Goal: Transaction & Acquisition: Purchase product/service

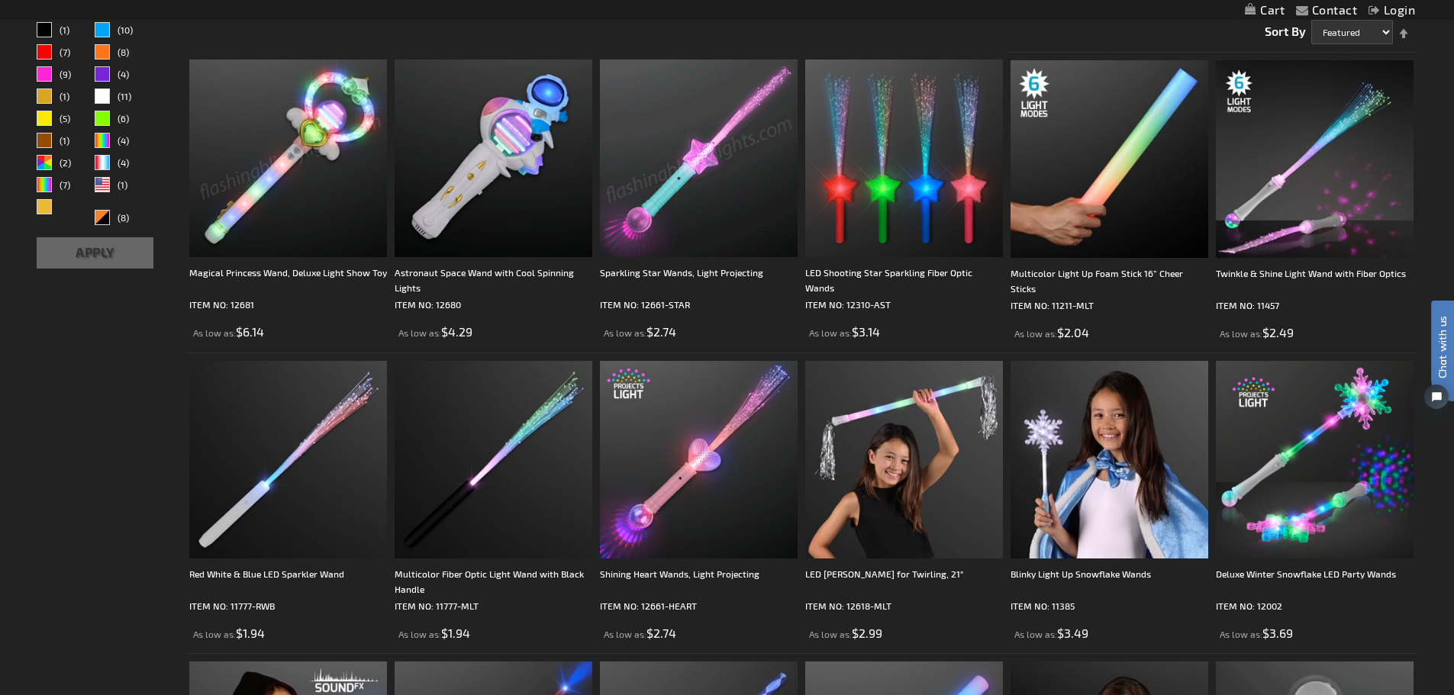
scroll to position [272, 0]
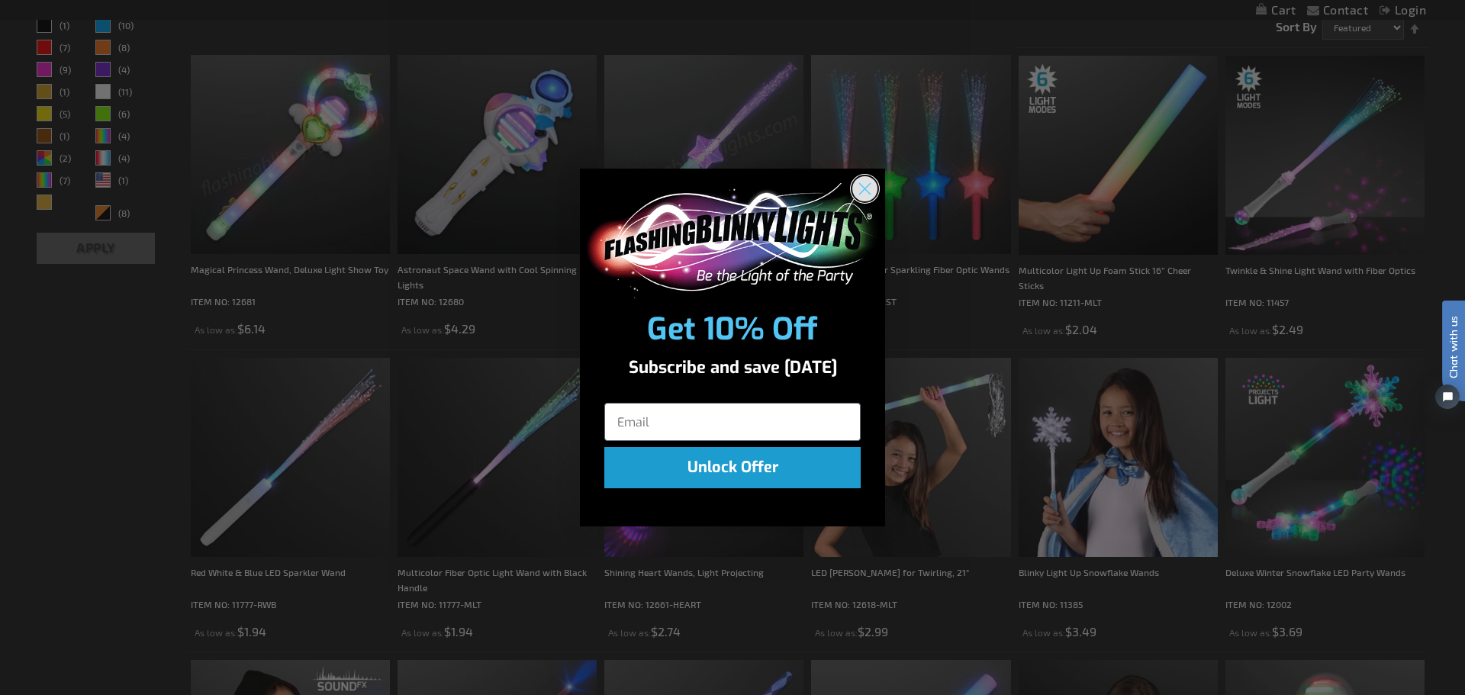
click at [863, 188] on circle "Close dialog" at bounding box center [864, 188] width 25 height 25
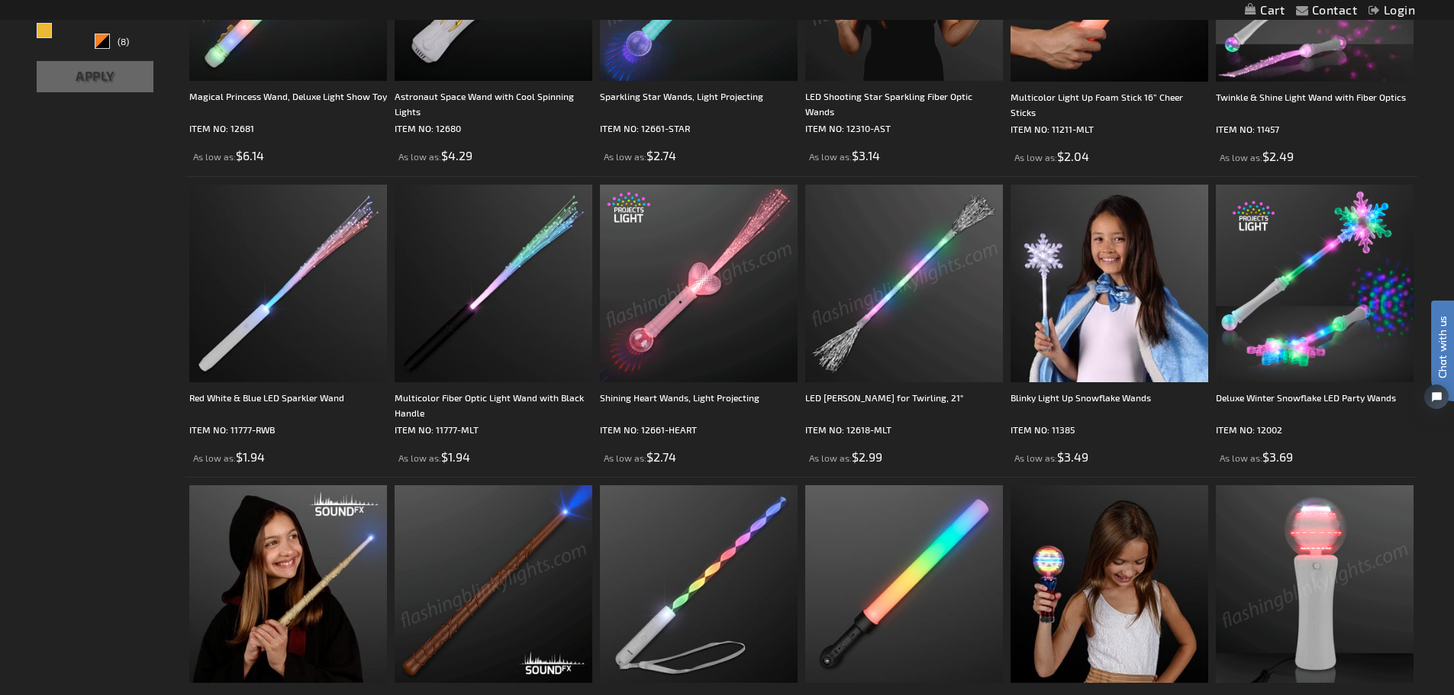
scroll to position [445, 0]
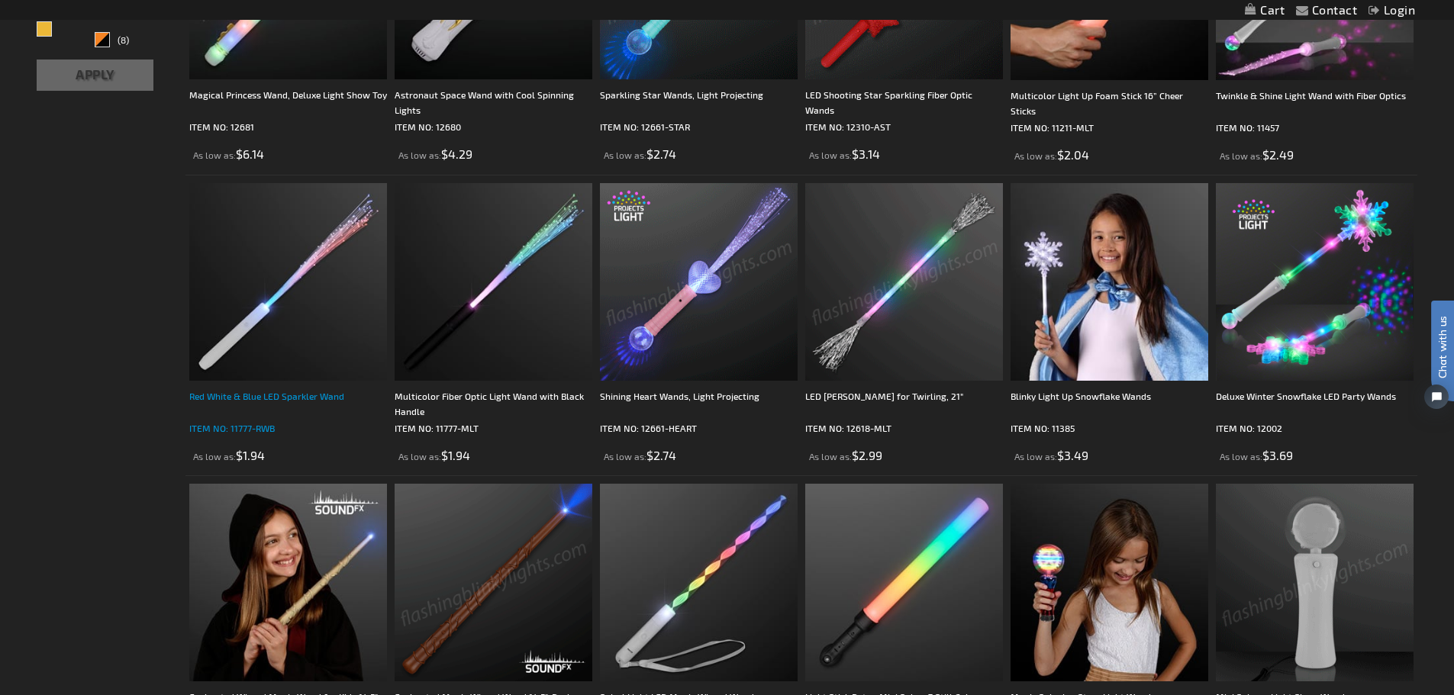
click at [277, 395] on div "Red White & Blue LED Sparkler Wand" at bounding box center [288, 403] width 198 height 31
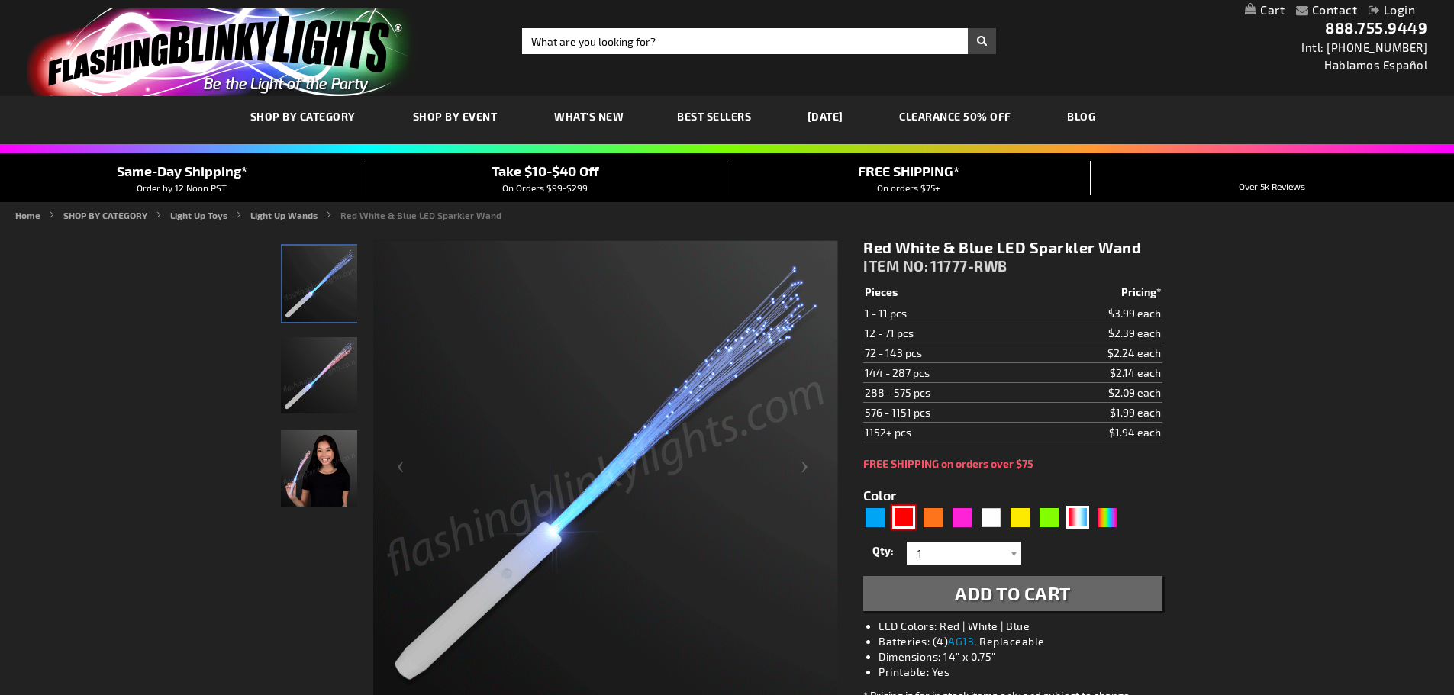
click at [904, 523] on div "Red" at bounding box center [903, 517] width 23 height 23
type input "5641"
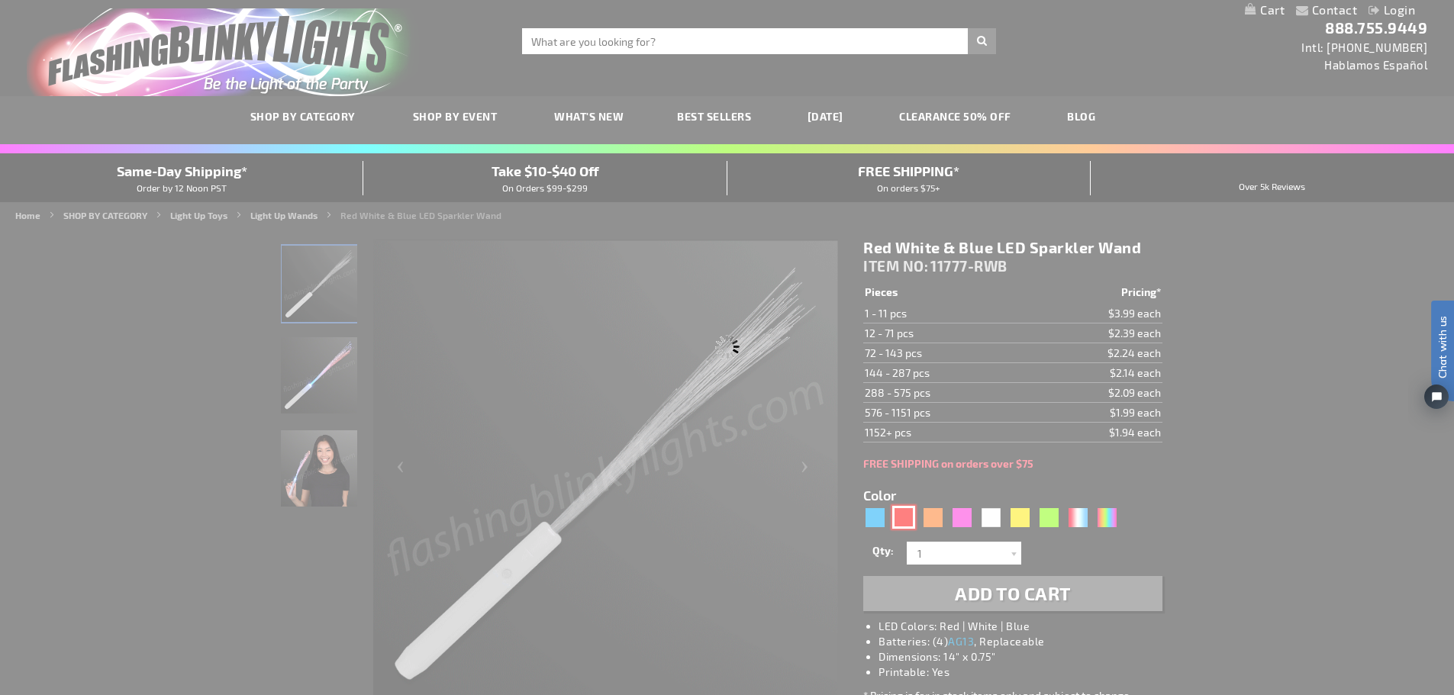
type input "11777-RD"
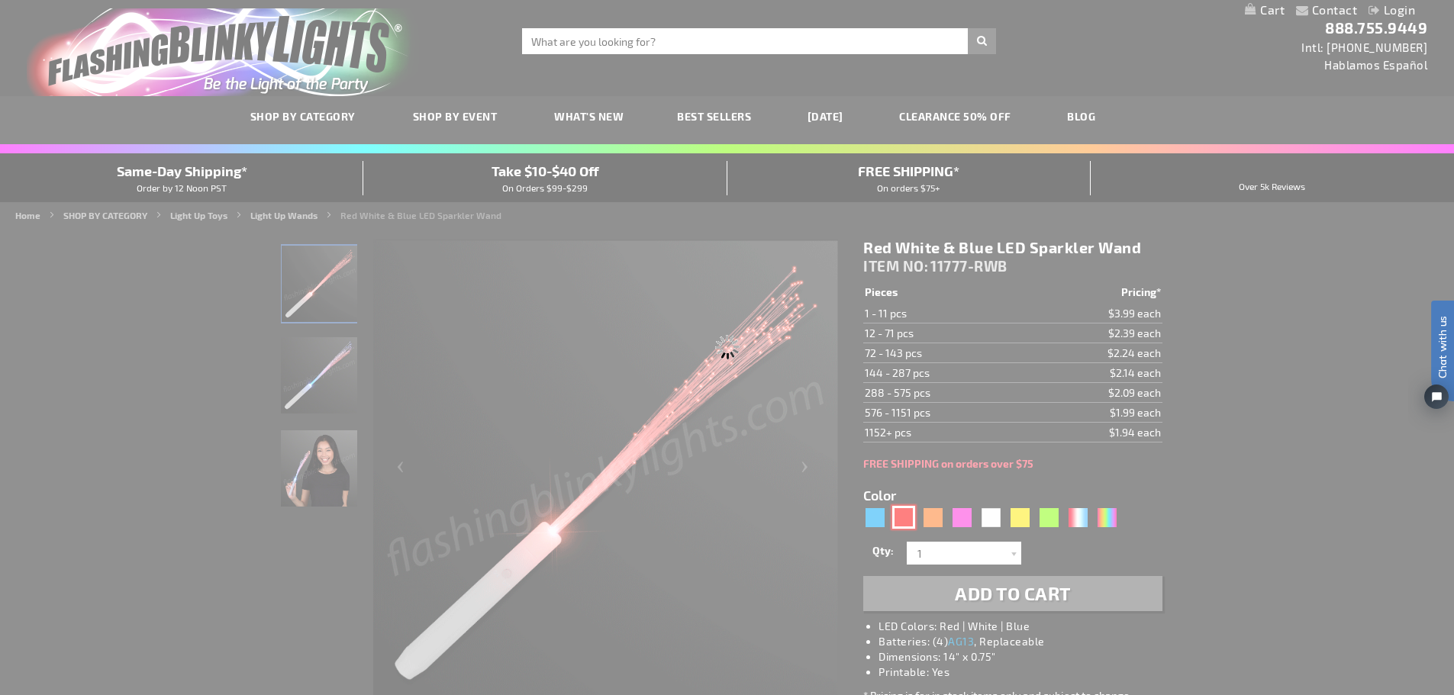
type input "Customize - Red Flashing Stick Wands with Red Sparkle Fibers - ITEM NO: 11777-RD"
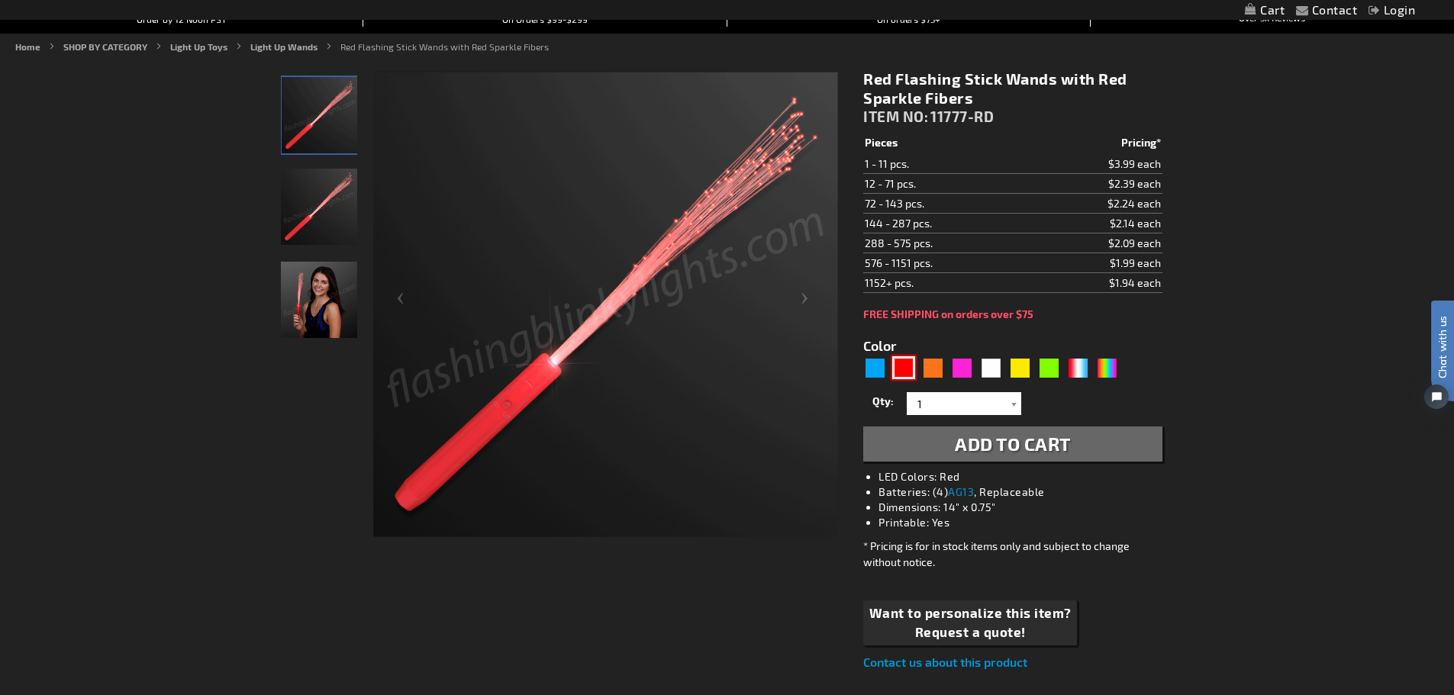
scroll to position [170, 0]
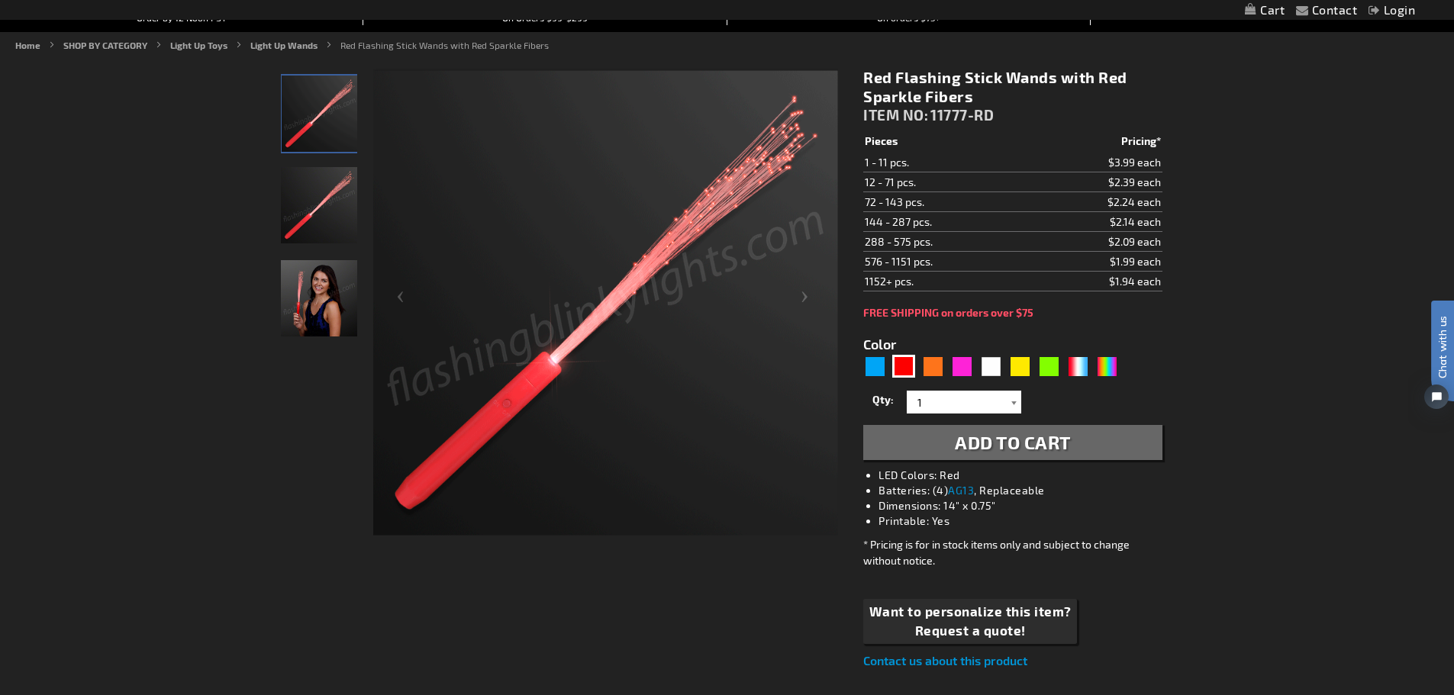
click at [1013, 406] on div at bounding box center [1013, 402] width 15 height 23
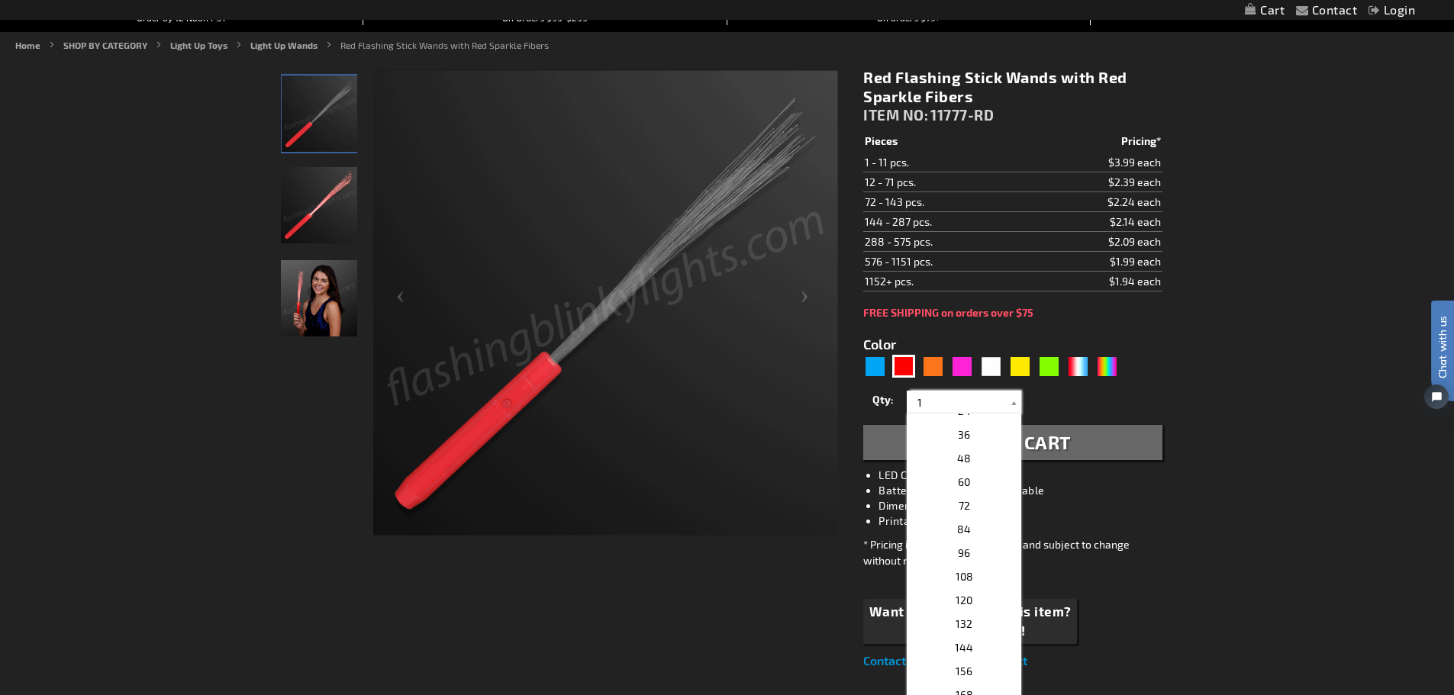
scroll to position [298, 0]
click at [975, 462] on p "48" at bounding box center [964, 458] width 114 height 24
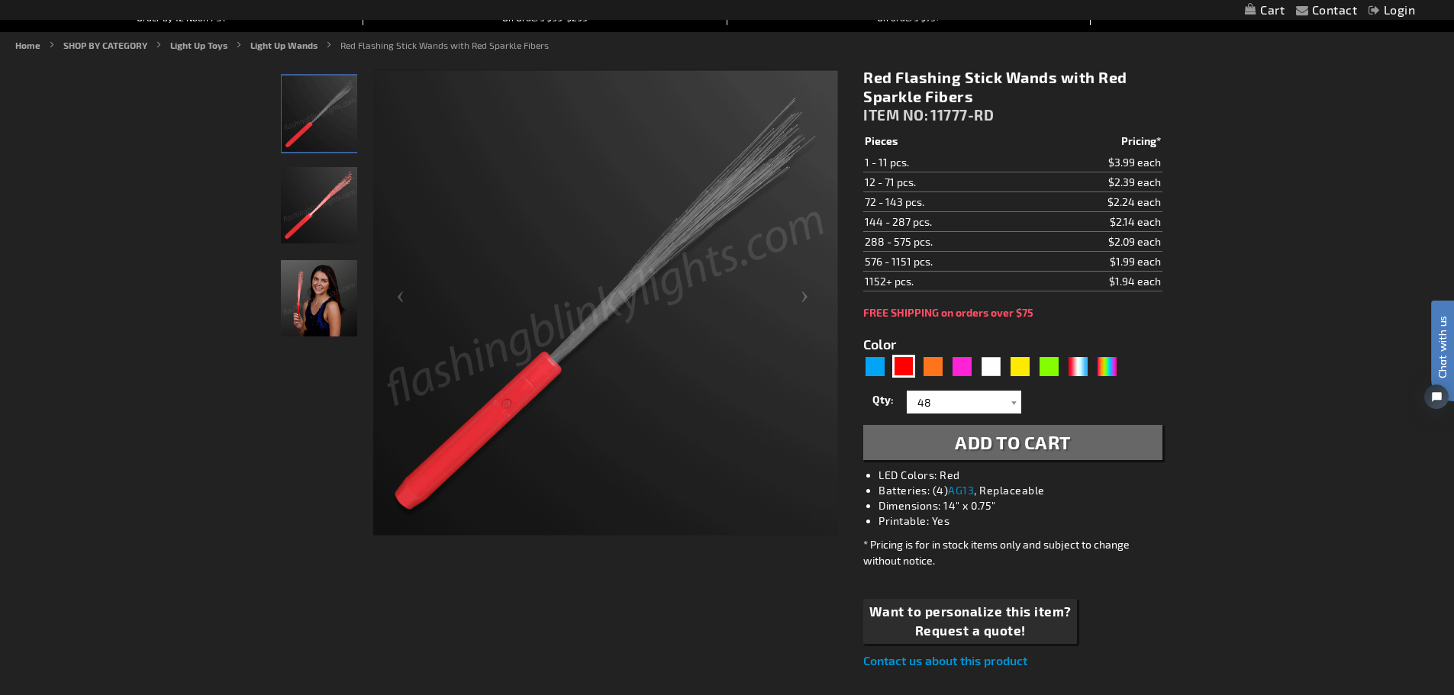
click at [1010, 443] on span "Add to Cart" at bounding box center [1013, 442] width 116 height 22
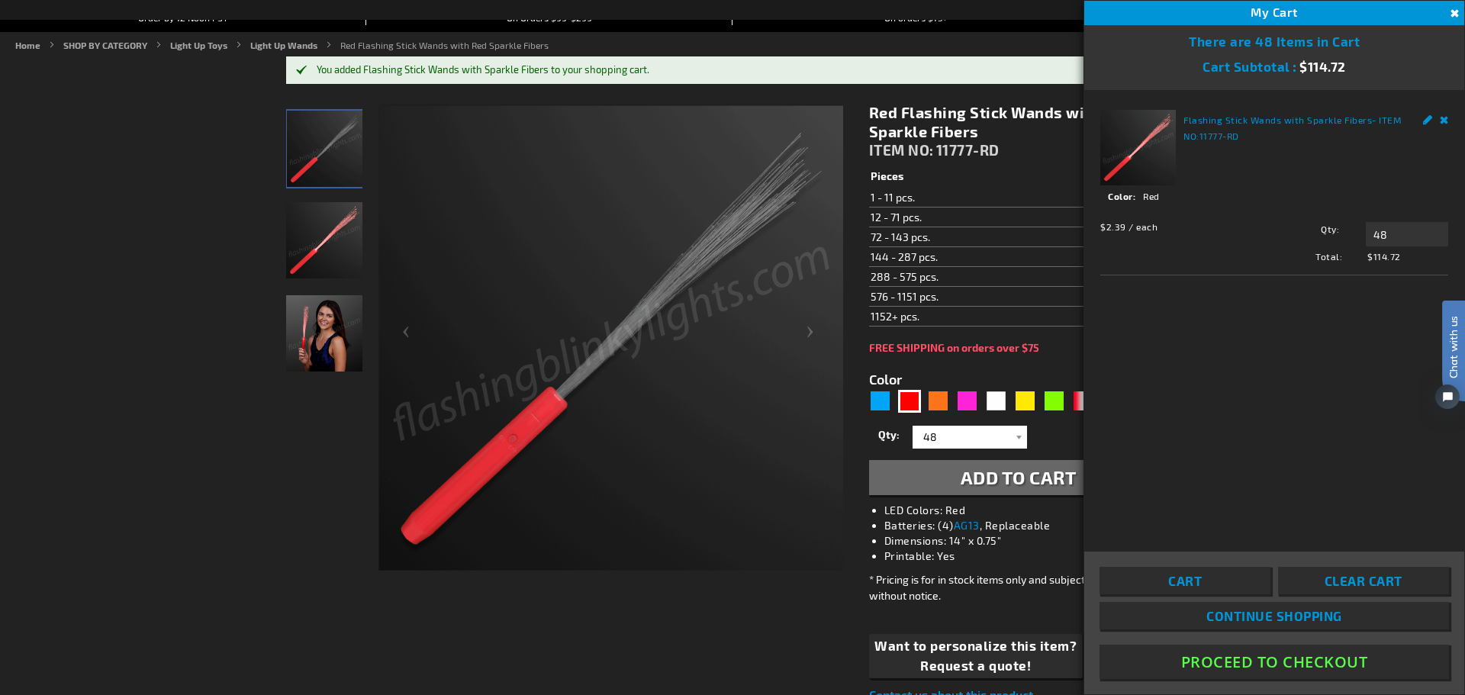
click at [1453, 11] on button "Close" at bounding box center [1453, 13] width 17 height 17
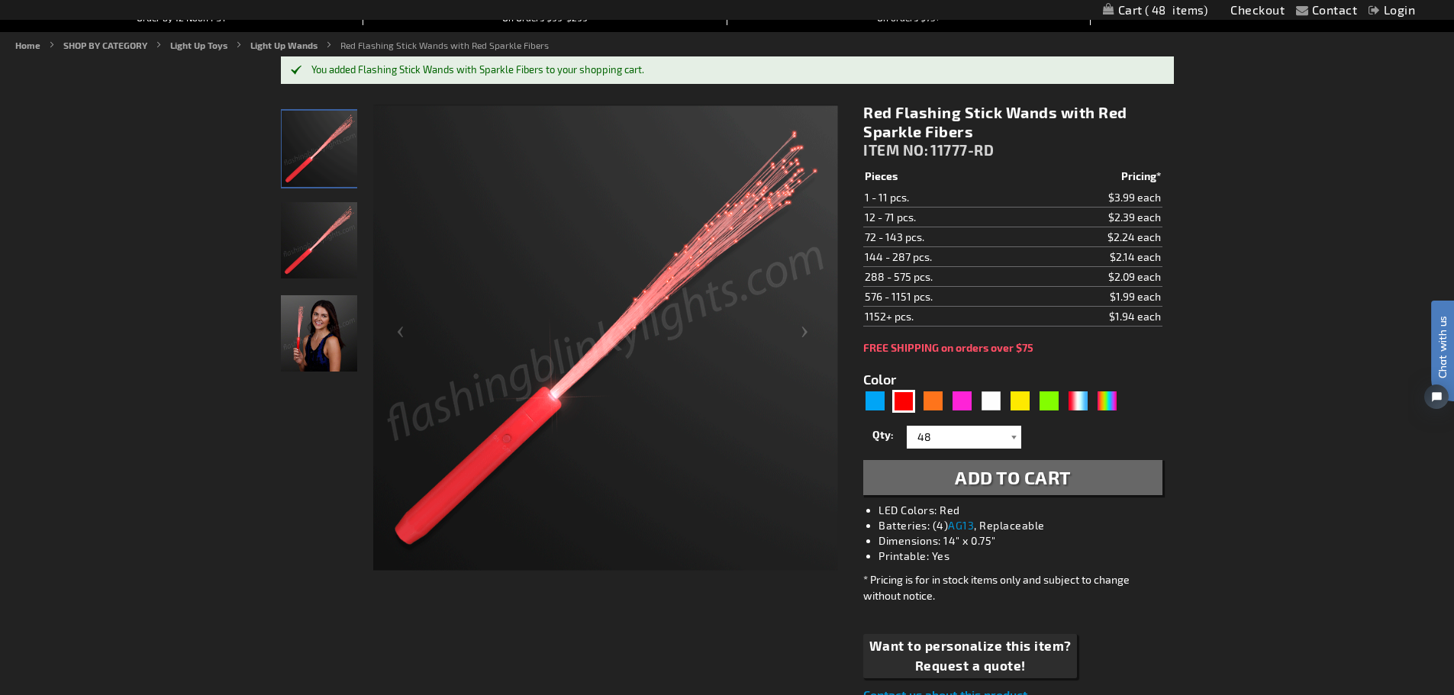
click at [1012, 438] on div at bounding box center [1013, 437] width 15 height 23
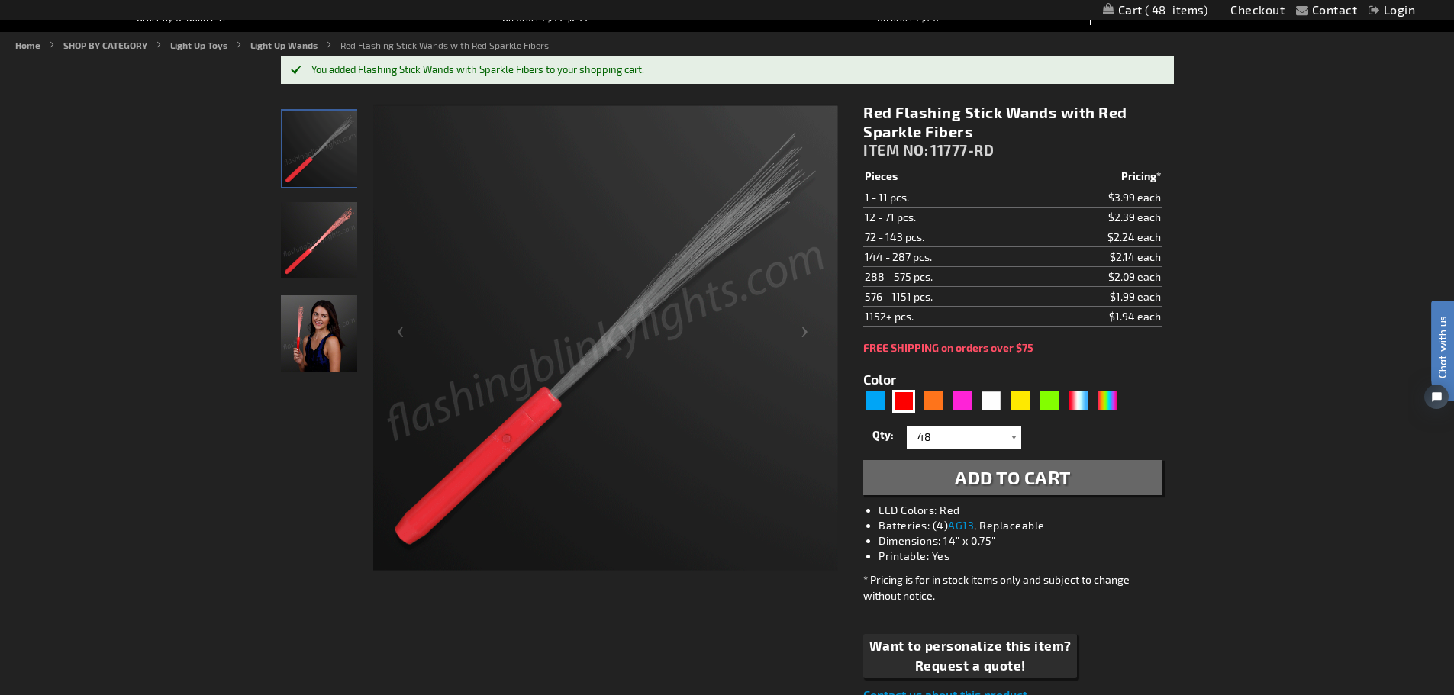
click at [1020, 448] on div at bounding box center [1013, 437] width 15 height 23
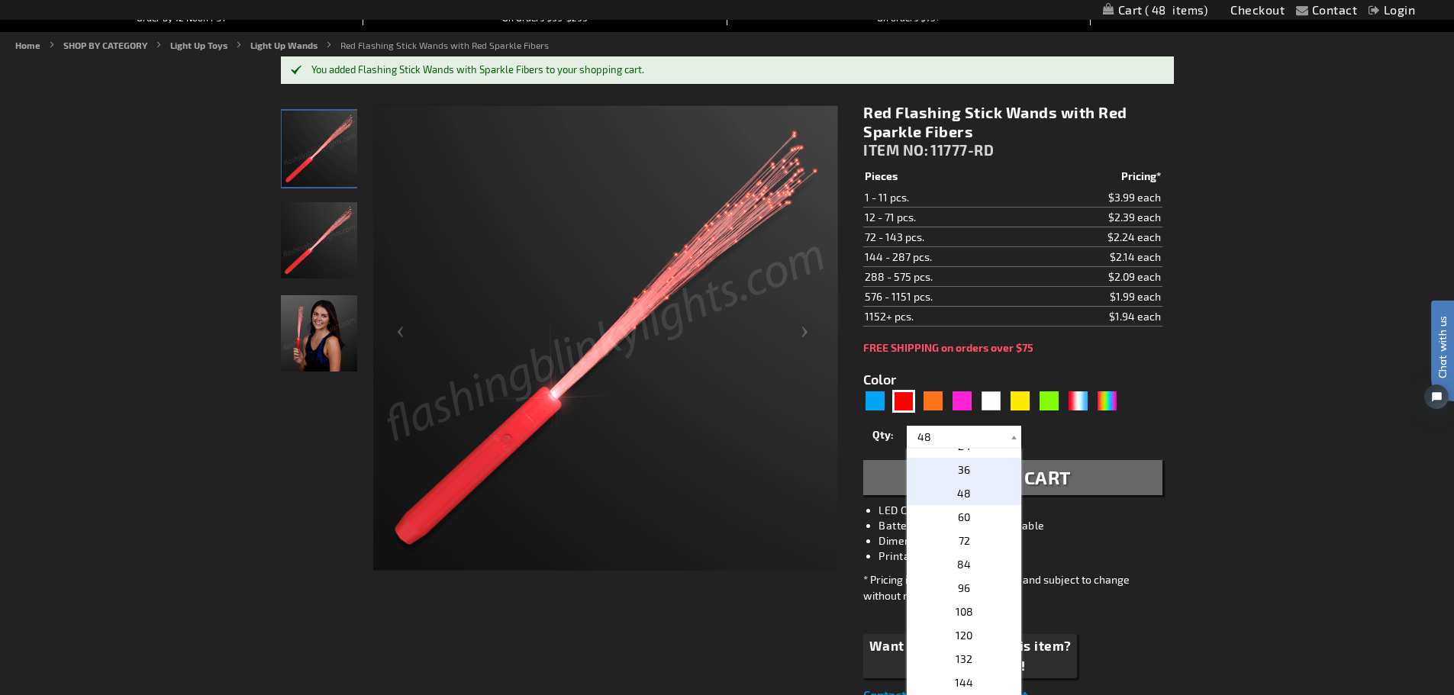
click at [987, 472] on p "36" at bounding box center [964, 470] width 114 height 24
type input "36"
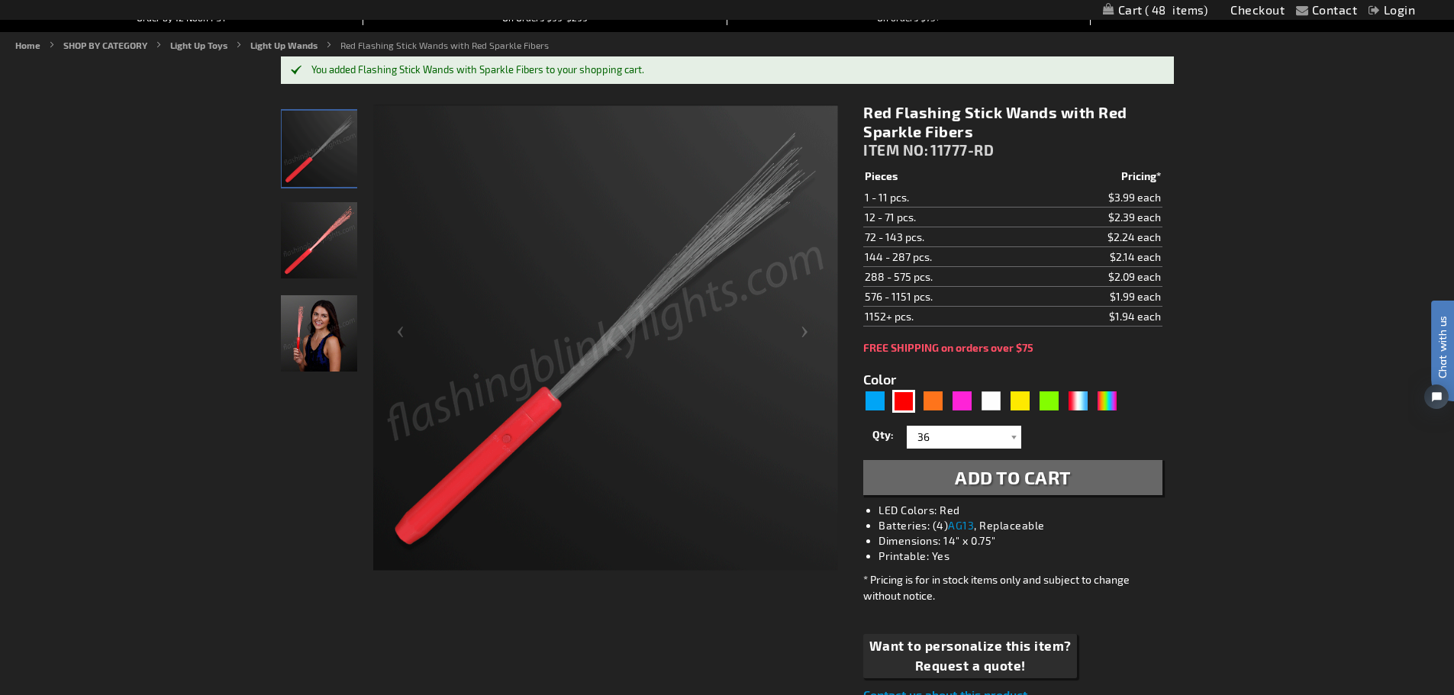
click at [971, 475] on span "Add to Cart" at bounding box center [1013, 477] width 116 height 22
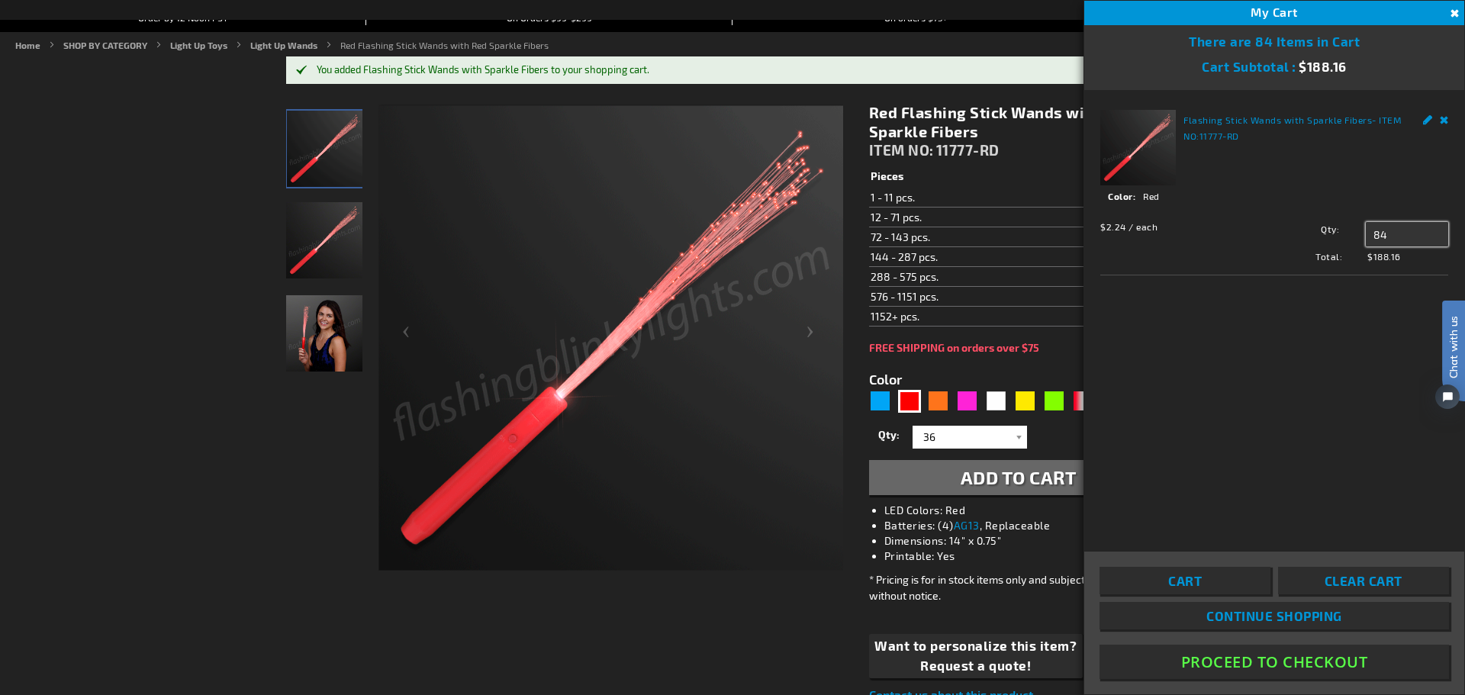
click at [1387, 234] on input "84" at bounding box center [1407, 234] width 82 height 24
type input "8"
type input "36"
click at [1392, 259] on span "Update" at bounding box center [1400, 263] width 36 height 11
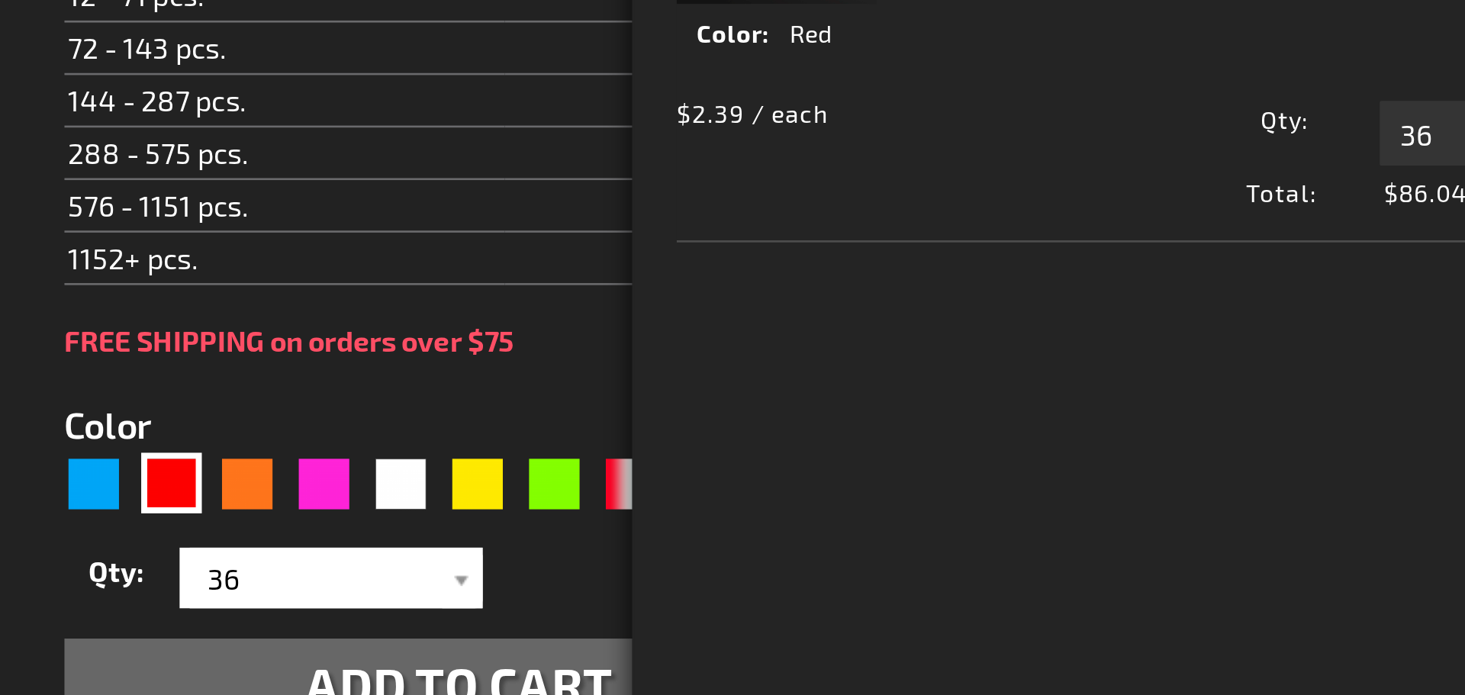
click at [1046, 299] on div "Red Flashing Stick Wands with Red Sparkle Fibers ITEM NO: 11777-RD $1.94 Pieces…" at bounding box center [1018, 368] width 321 height 625
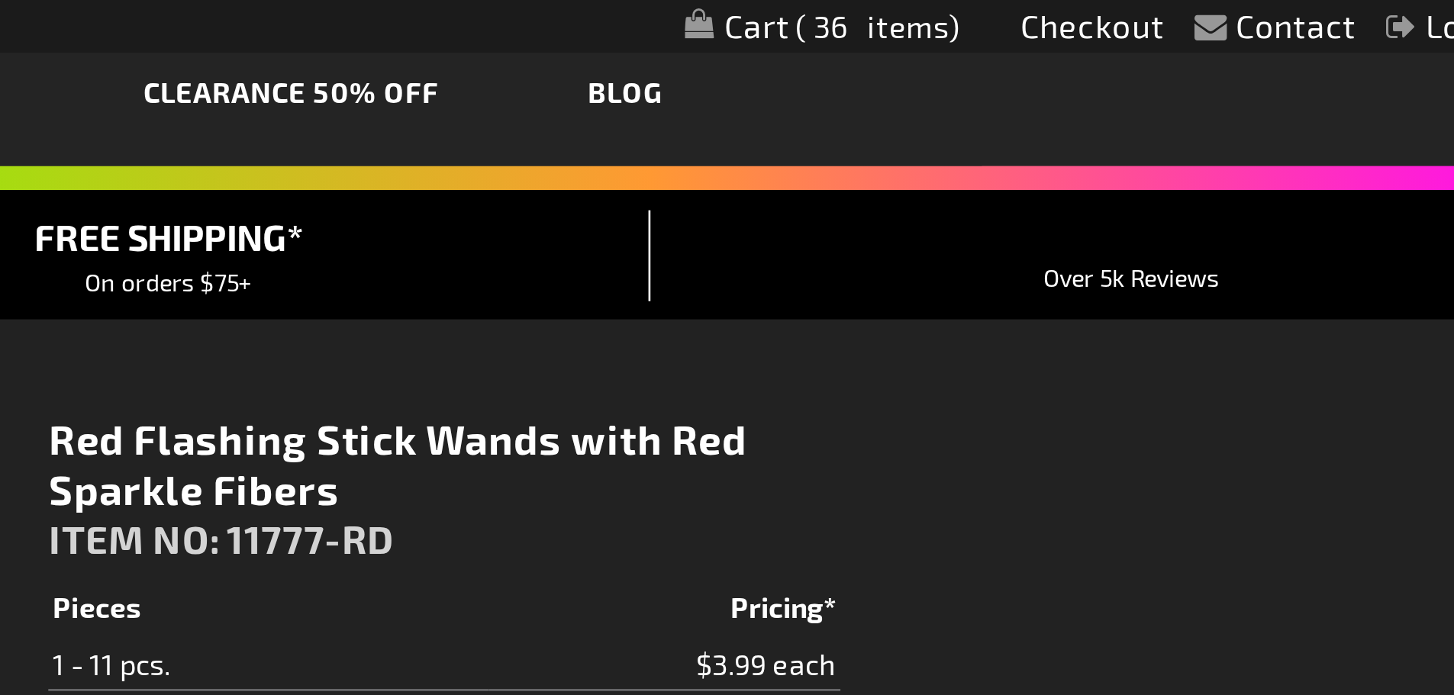
scroll to position [81, 0]
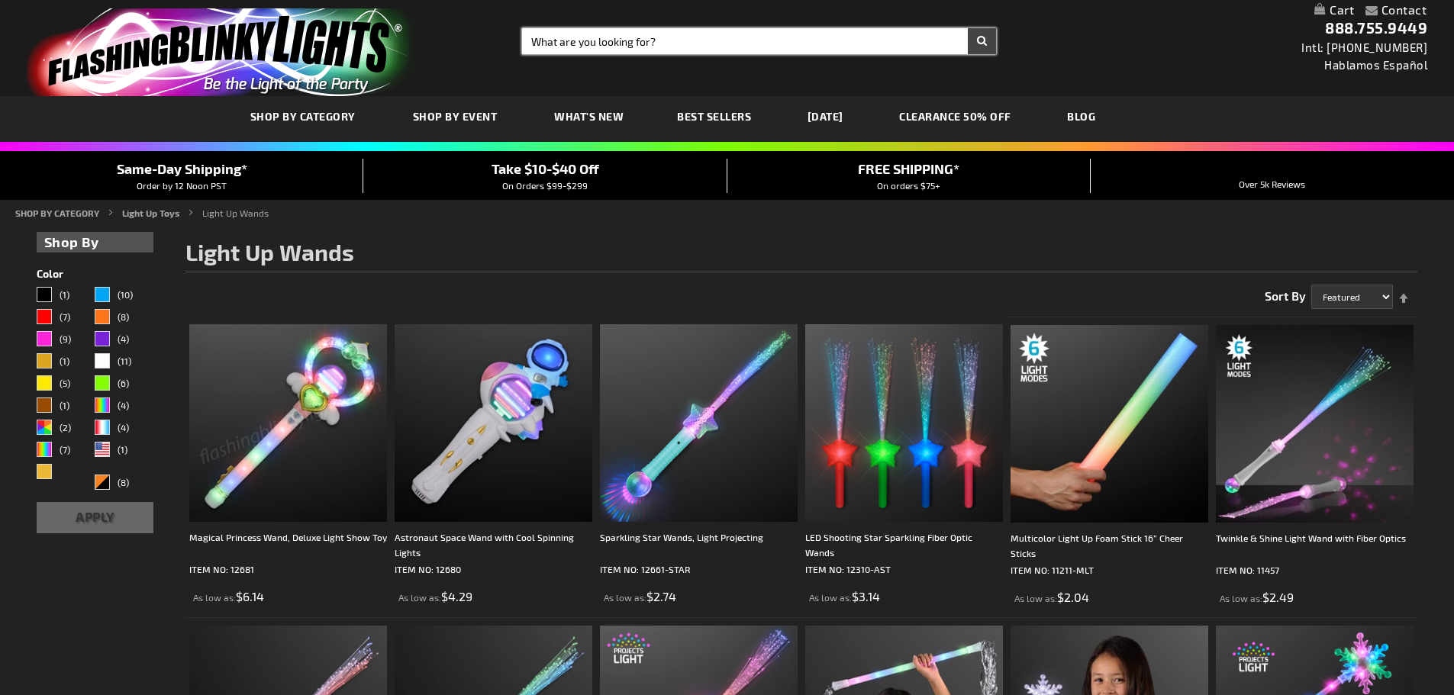
click at [625, 35] on input "Search" at bounding box center [759, 41] width 474 height 26
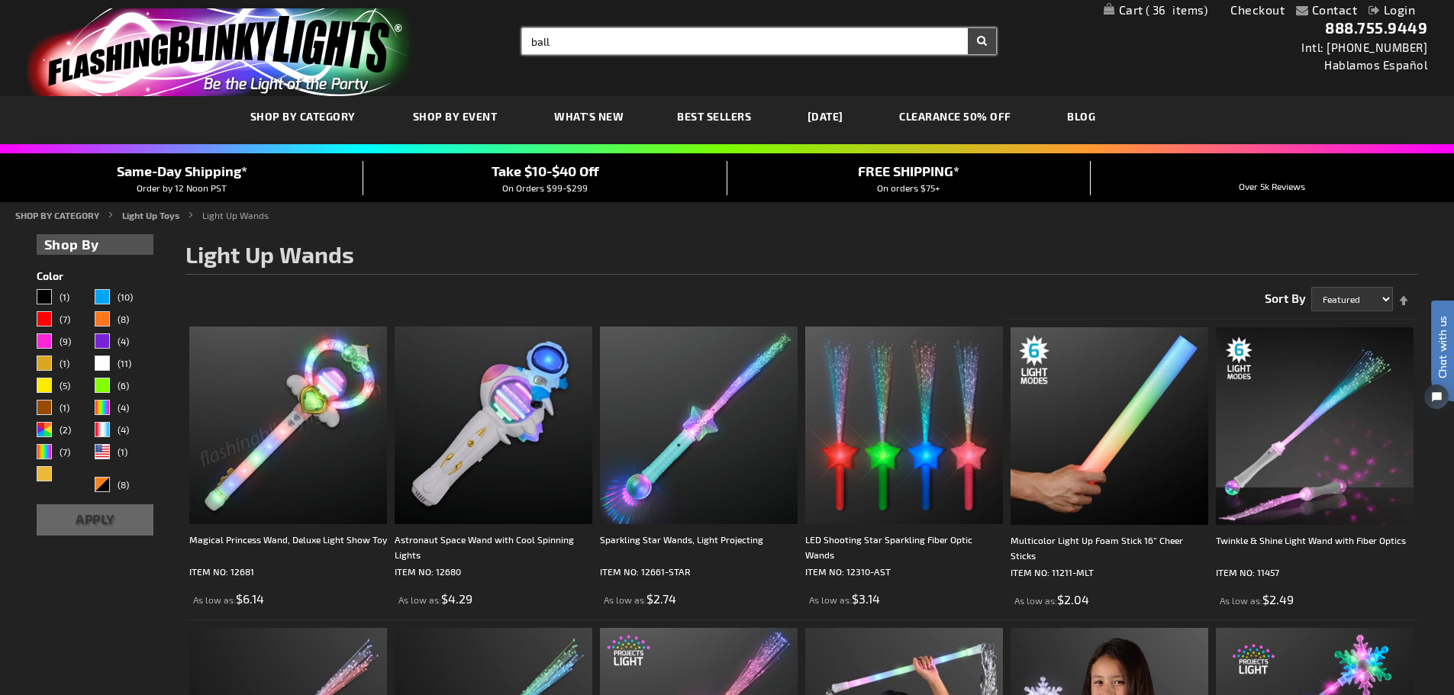
type input "ball"
click at [968, 28] on button "Search" at bounding box center [982, 41] width 28 height 26
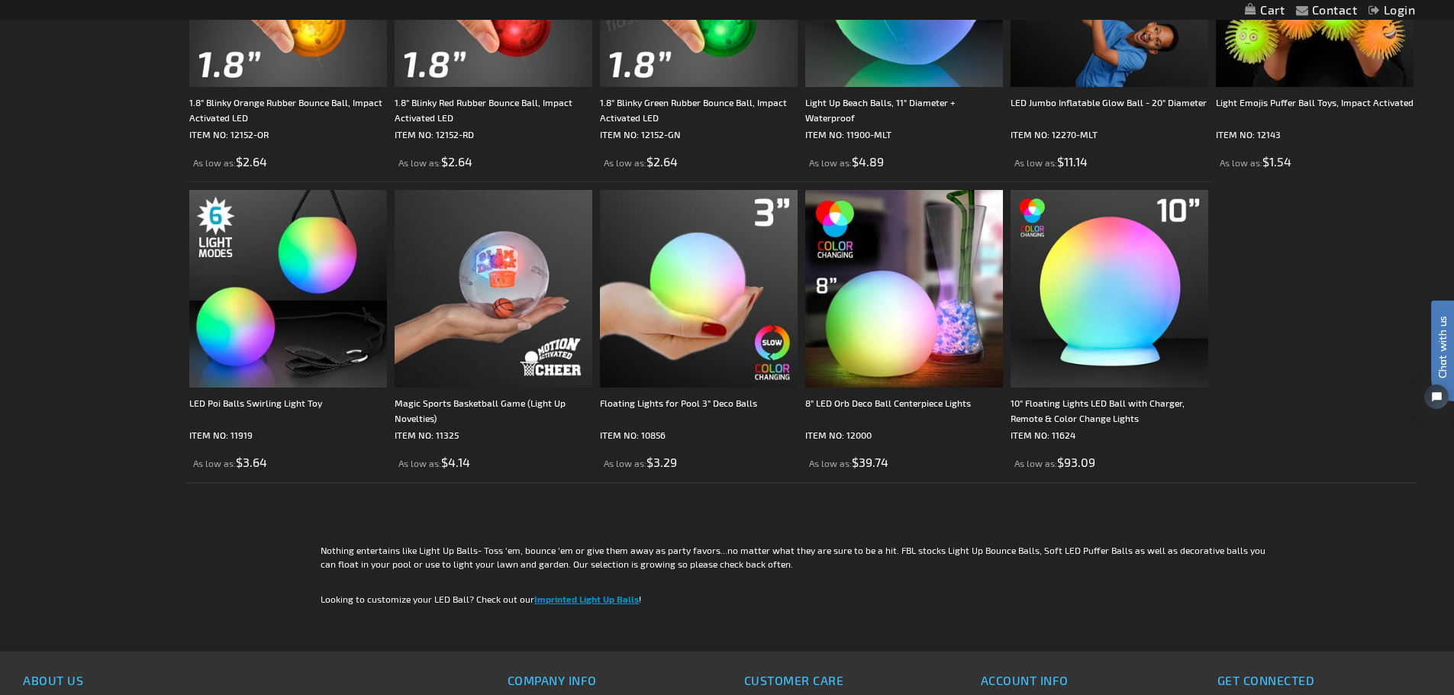
scroll to position [739, 0]
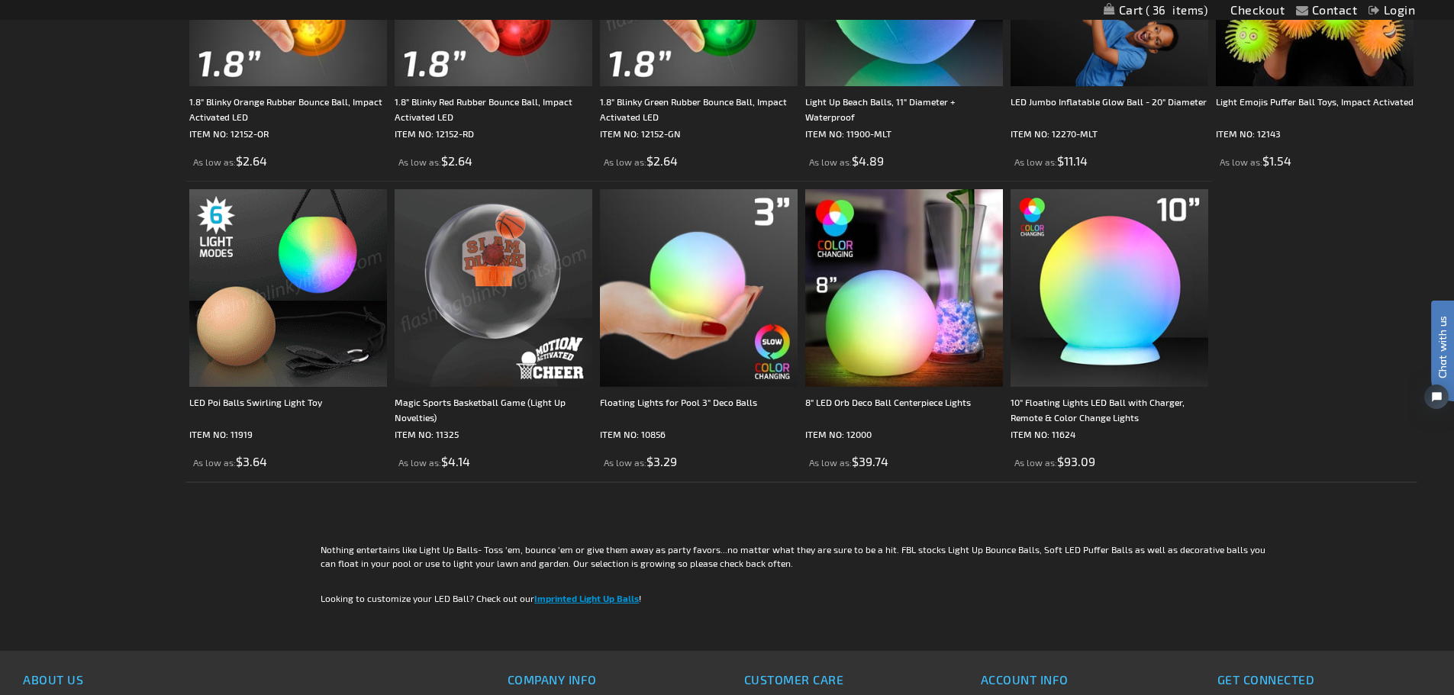
click at [277, 330] on img at bounding box center [288, 288] width 198 height 198
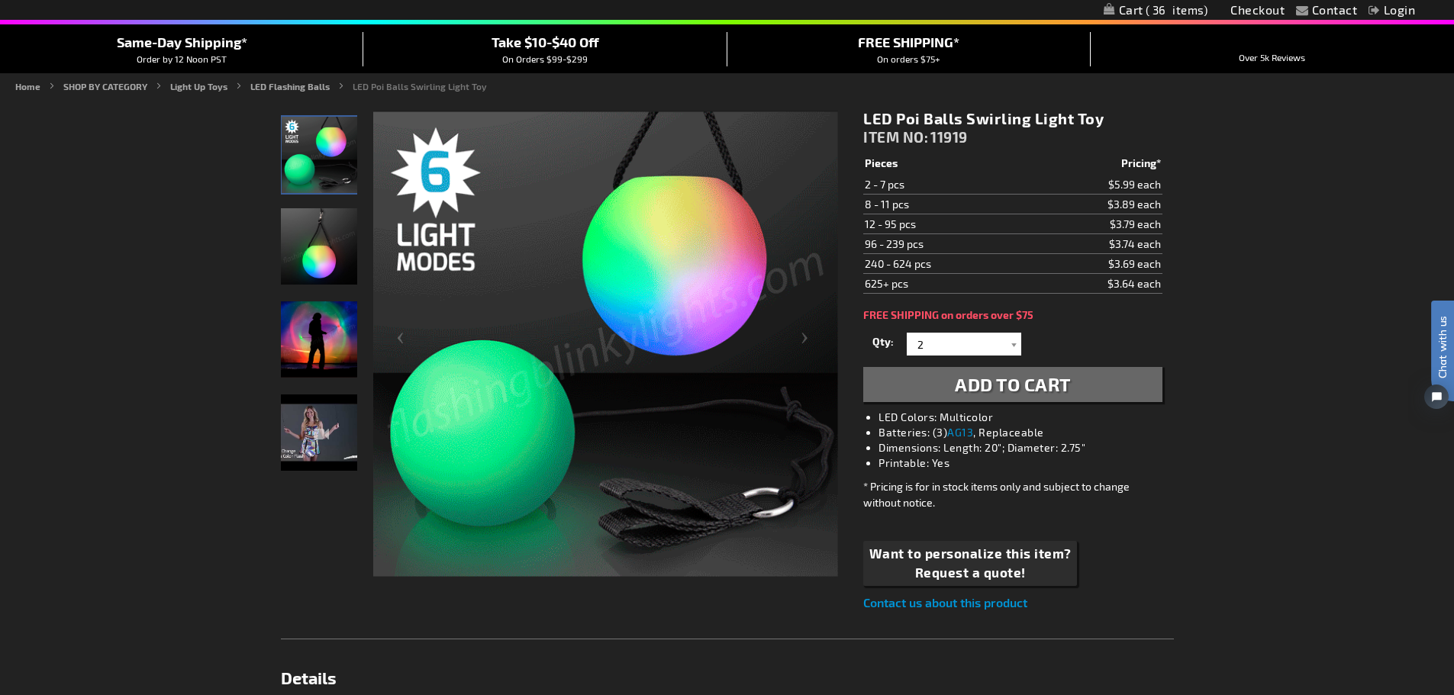
scroll to position [130, 0]
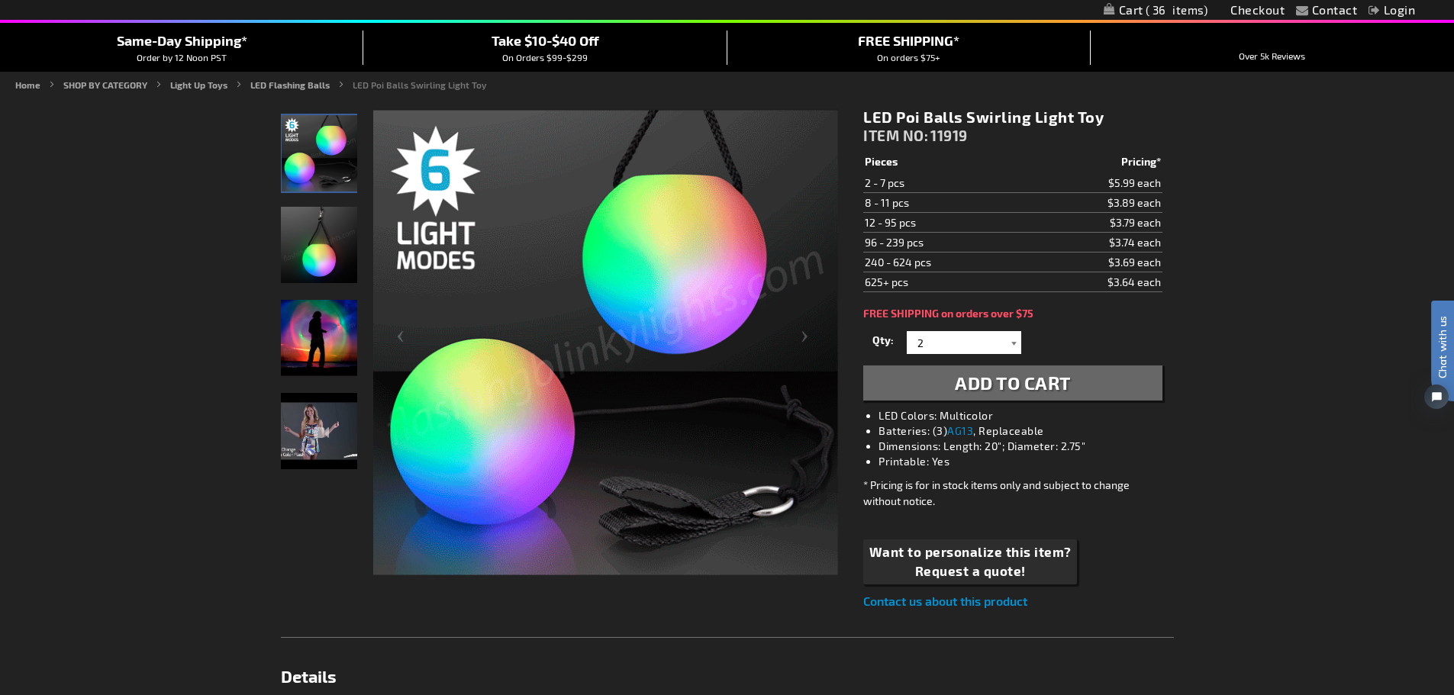
click at [1017, 345] on div at bounding box center [1013, 342] width 15 height 23
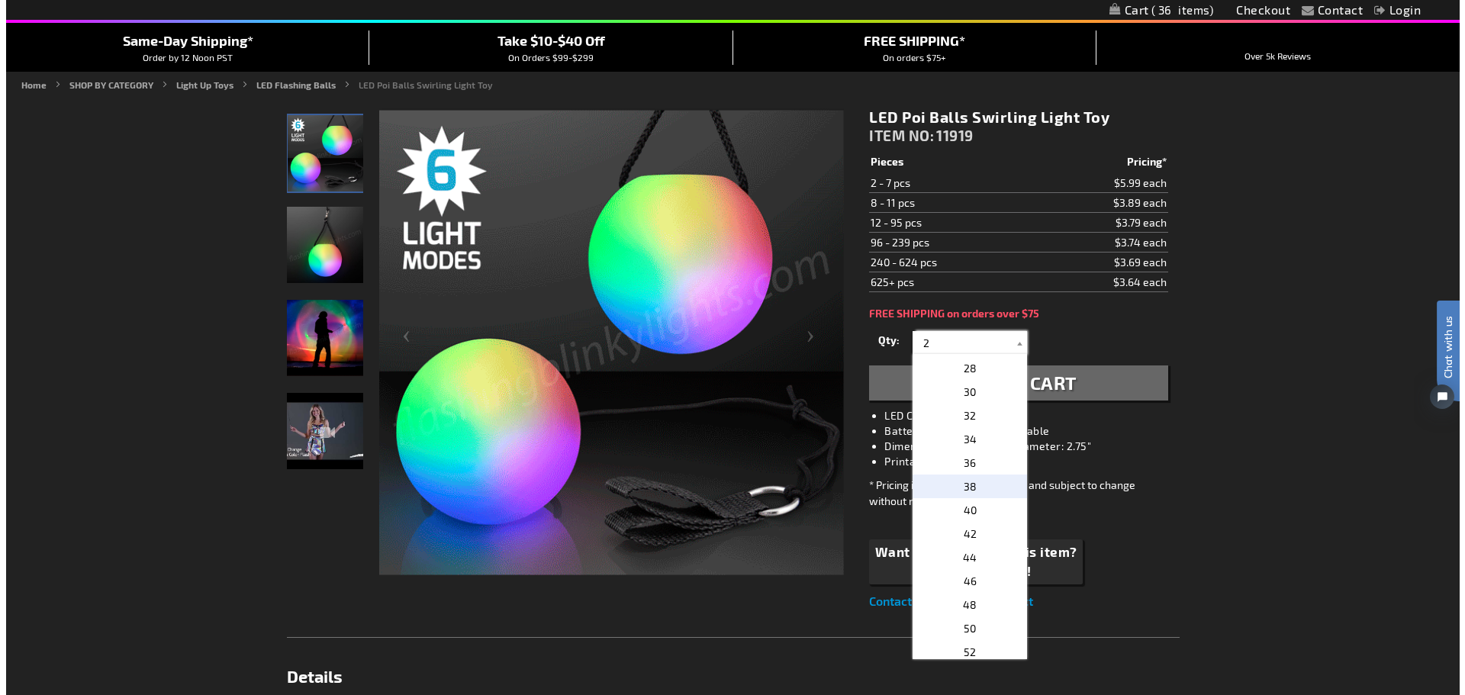
scroll to position [283, 0]
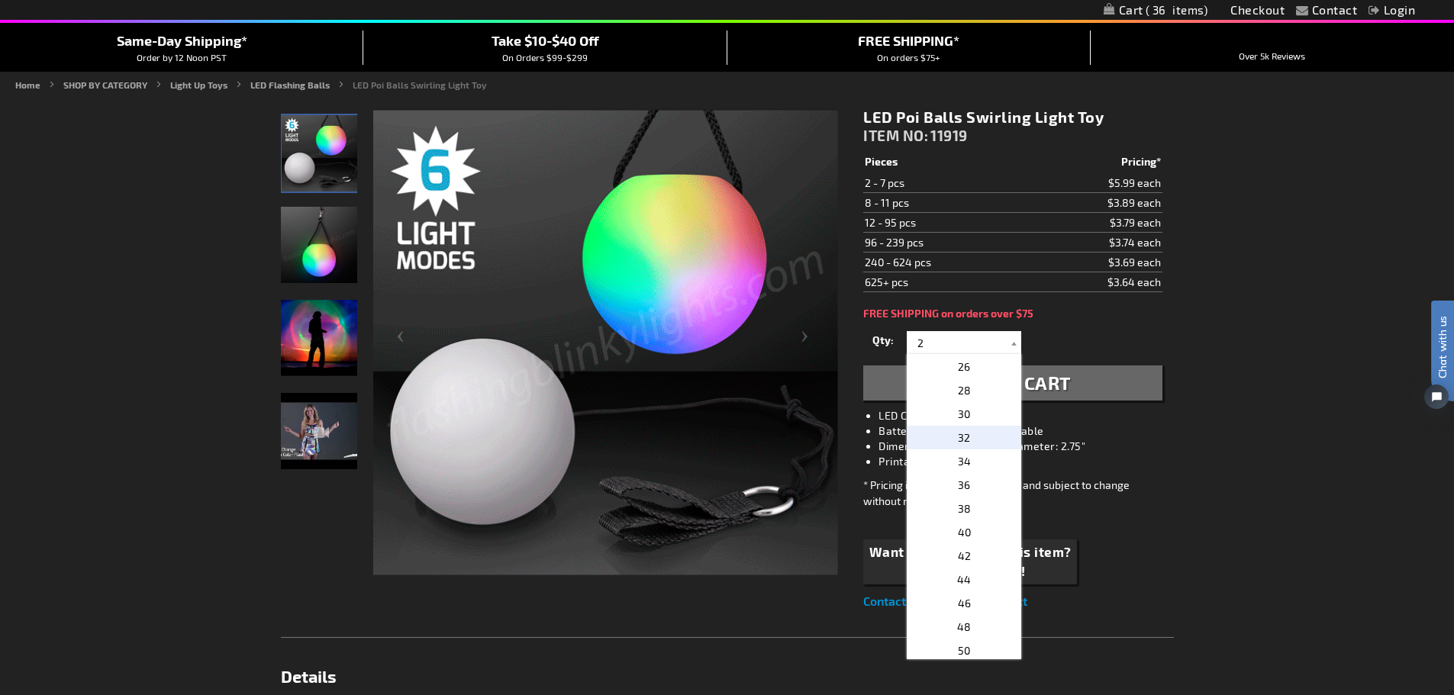
click at [968, 431] on p "32" at bounding box center [964, 438] width 114 height 24
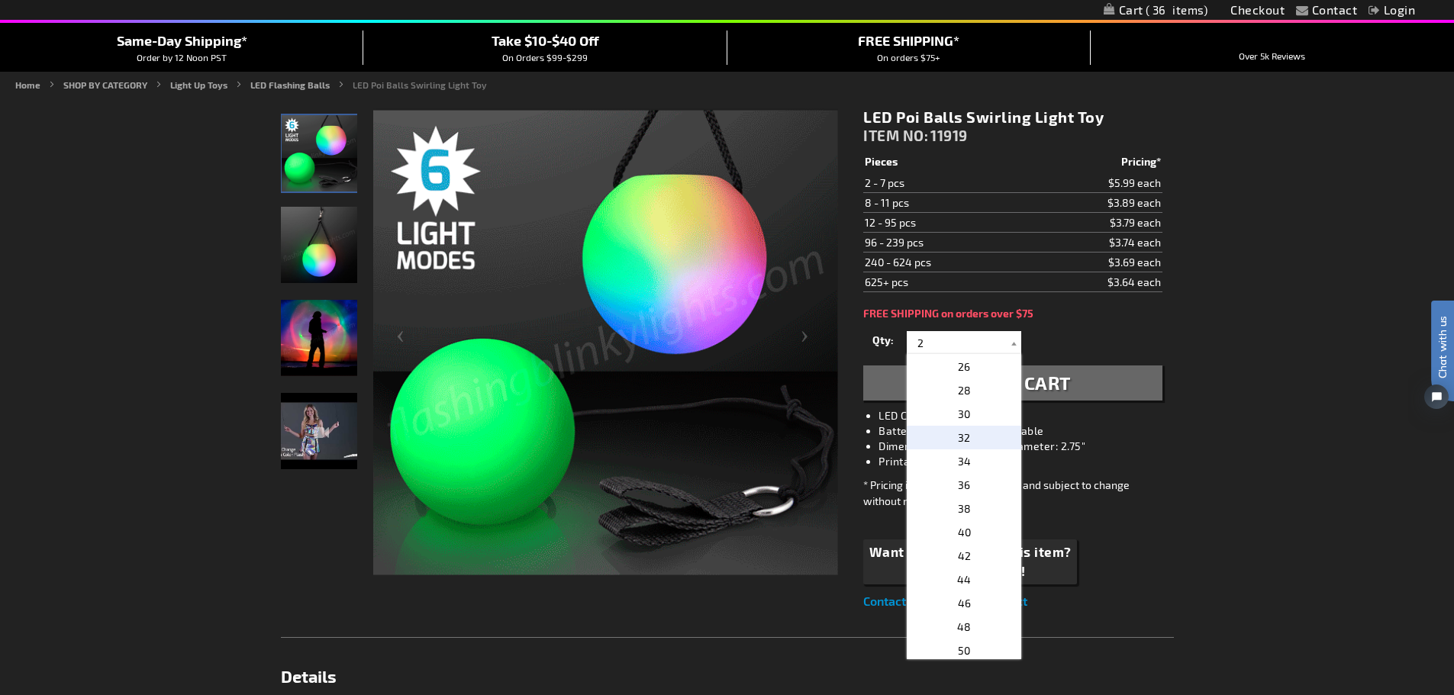
type input "32"
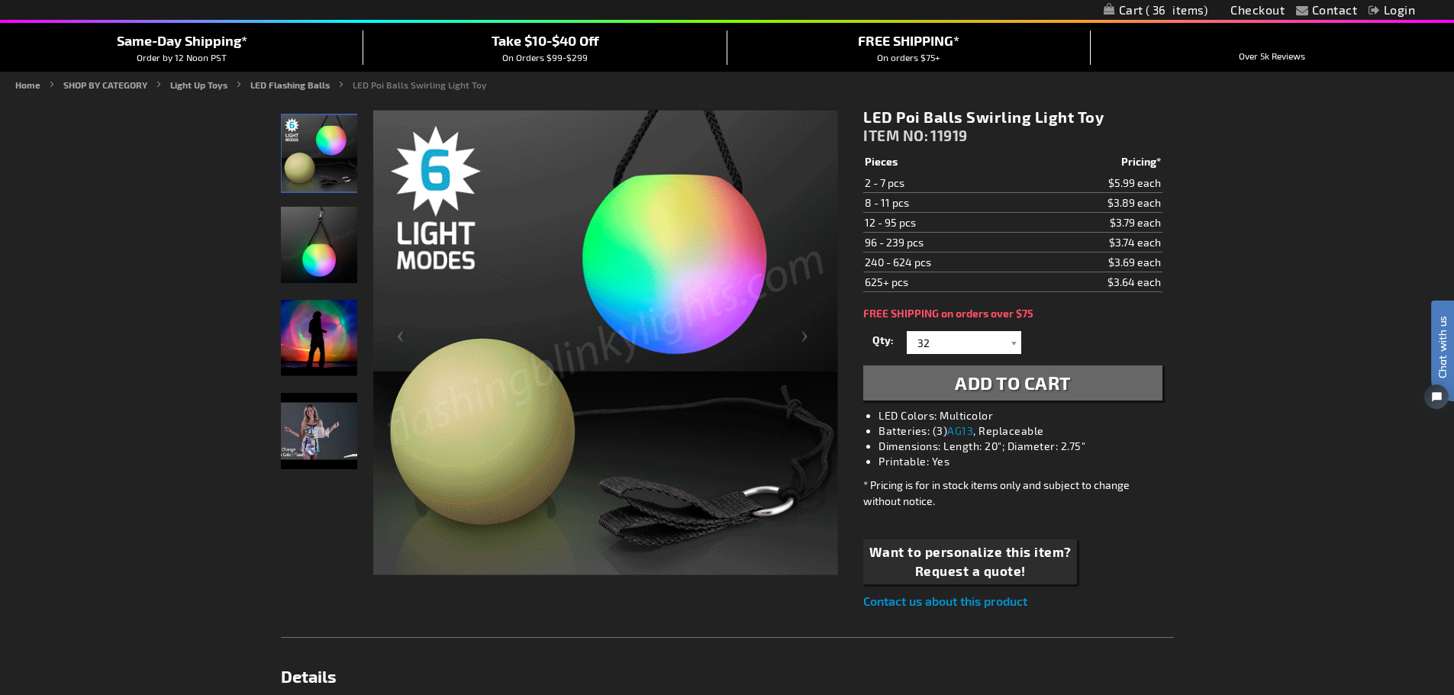
click at [1015, 378] on span "Add to Cart" at bounding box center [1013, 383] width 116 height 22
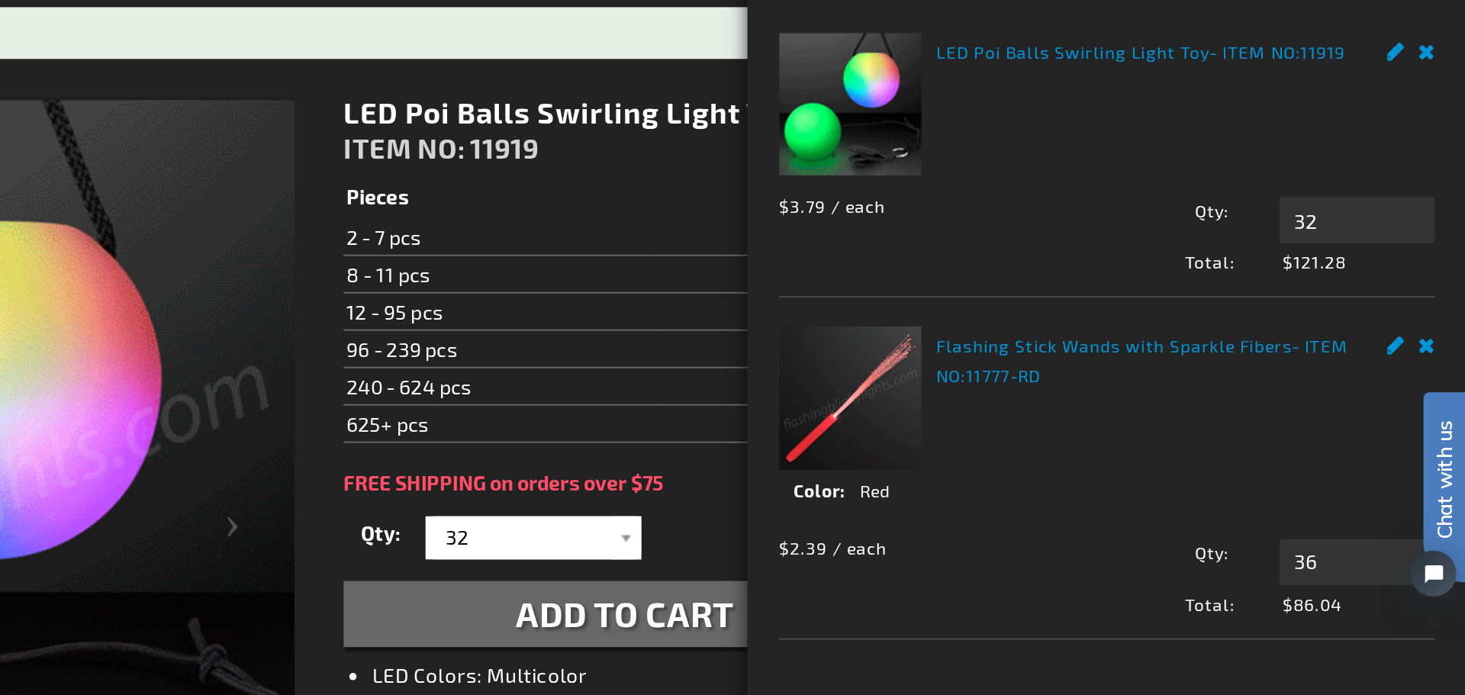
scroll to position [130, 0]
click at [1403, 288] on html "Chat with us" at bounding box center [1402, 362] width 46 height 267
click at [1403, 290] on html "Chat with us" at bounding box center [1402, 362] width 46 height 267
click at [1403, 288] on html "Chat with us" at bounding box center [1402, 362] width 46 height 267
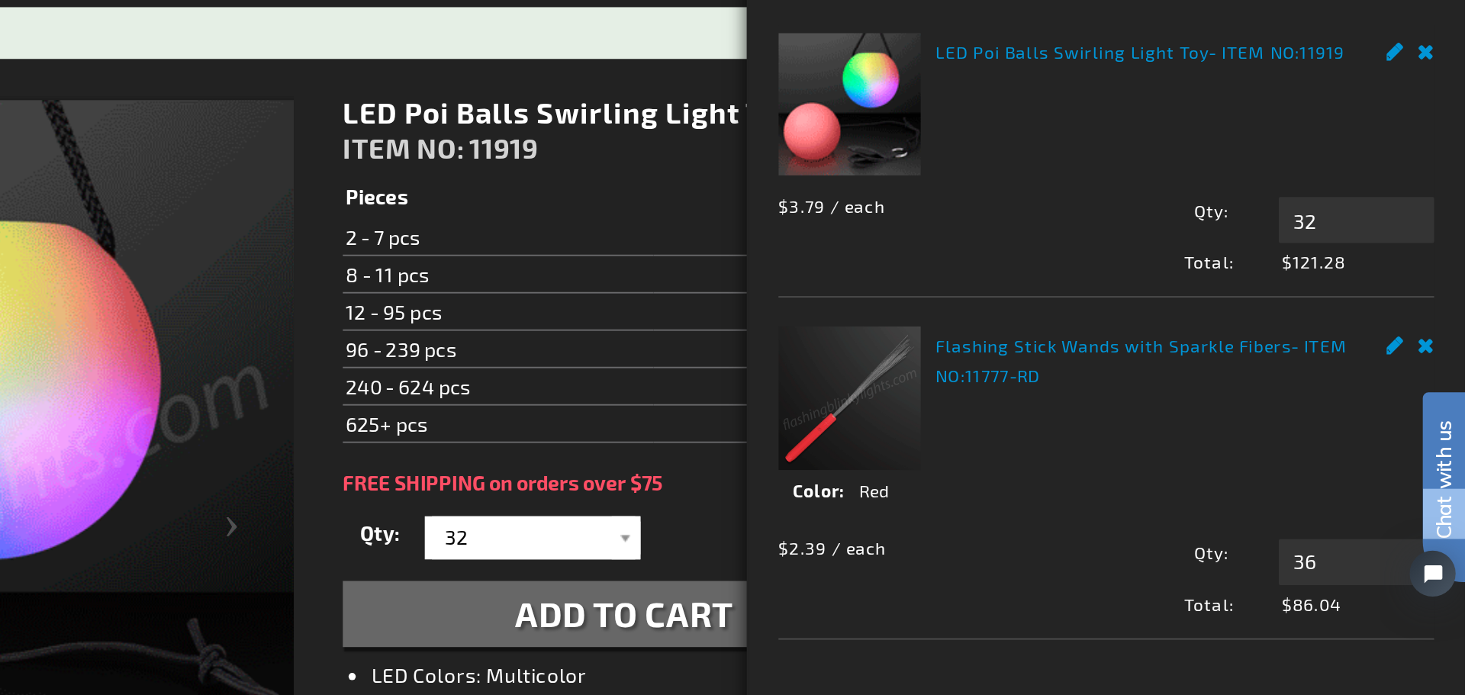
click at [1403, 288] on html "Chat with us" at bounding box center [1402, 362] width 46 height 267
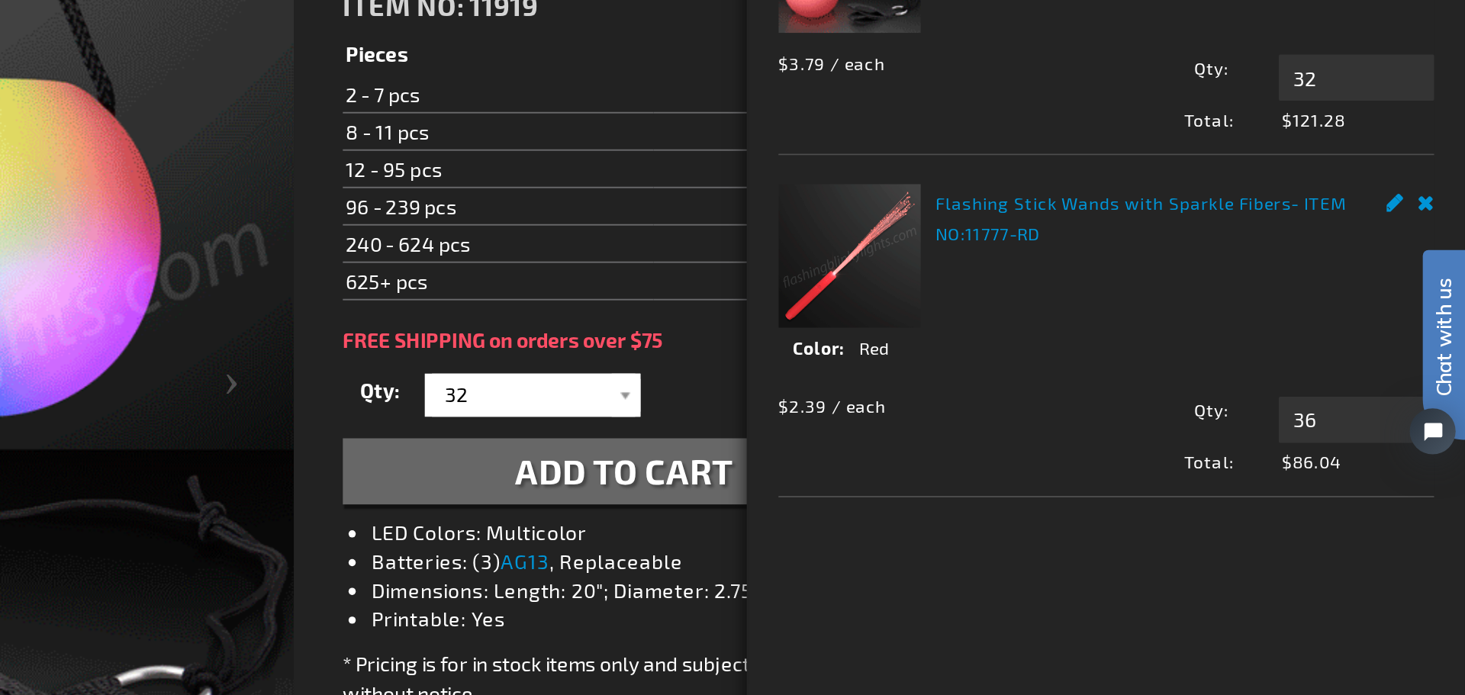
click at [1400, 147] on html "Chat with us" at bounding box center [1402, 220] width 46 height 267
click at [1387, 387] on input "36" at bounding box center [1407, 391] width 82 height 24
type input "3"
click at [1387, 387] on input "36" at bounding box center [1407, 391] width 82 height 24
type input "3"
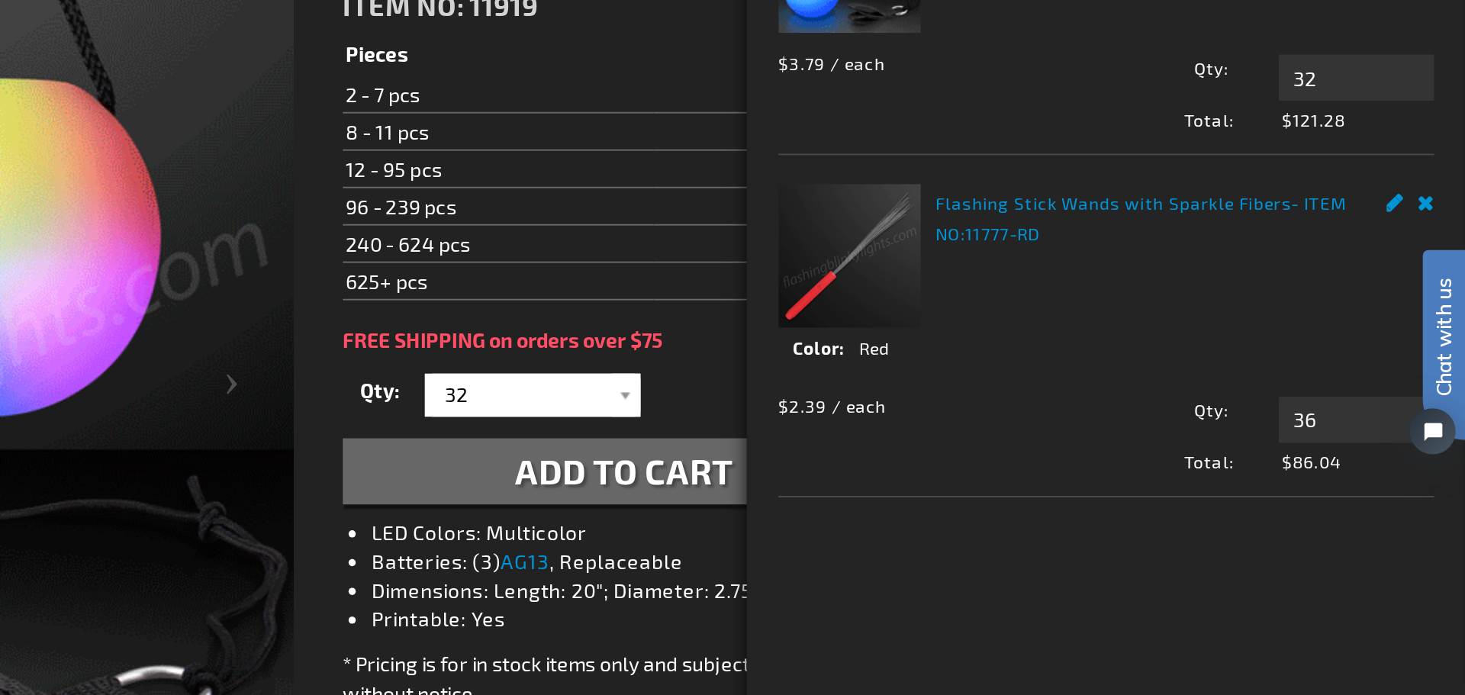
click at [1298, 362] on dl "Color Red" at bounding box center [1282, 355] width 348 height 18
click at [1390, 381] on input "36" at bounding box center [1407, 391] width 82 height 24
type input "3"
click at [1403, 149] on html "Chat with us" at bounding box center [1402, 220] width 46 height 267
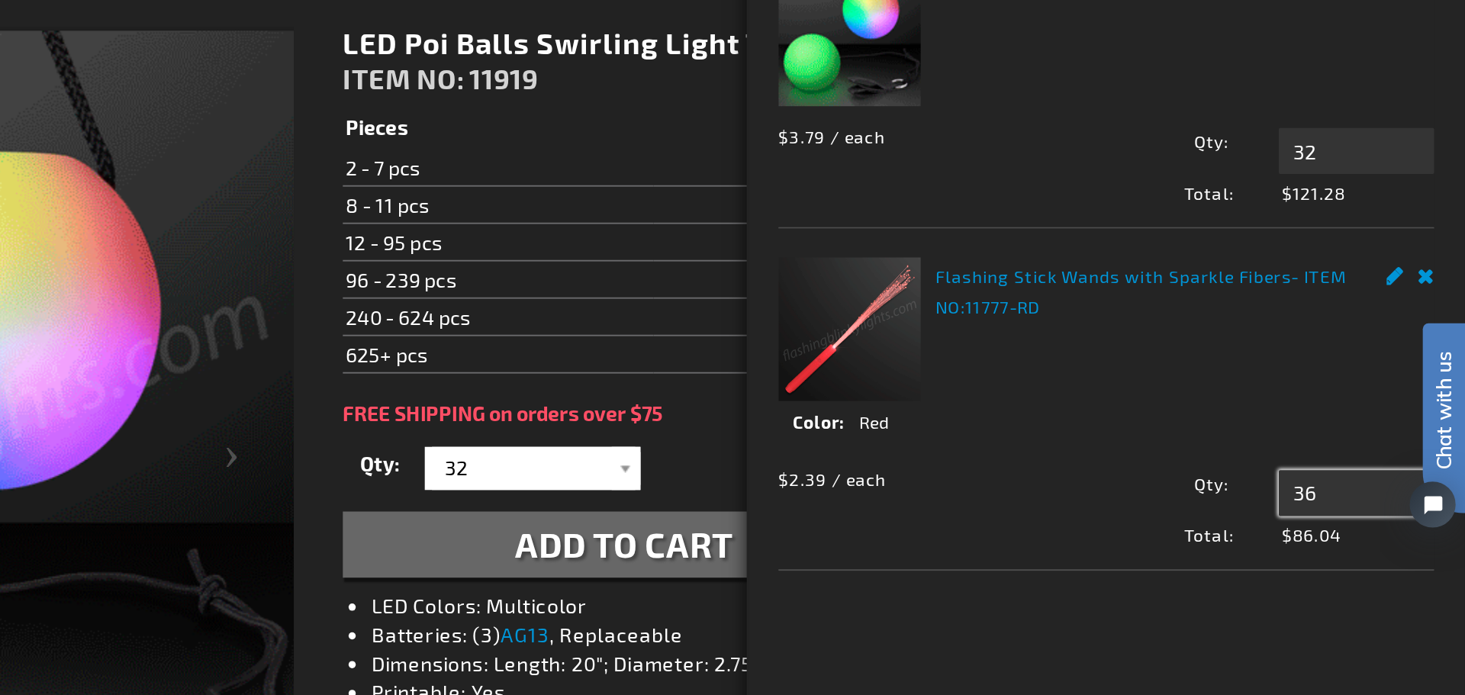
click at [1388, 389] on input "36" at bounding box center [1407, 391] width 82 height 24
type input "3"
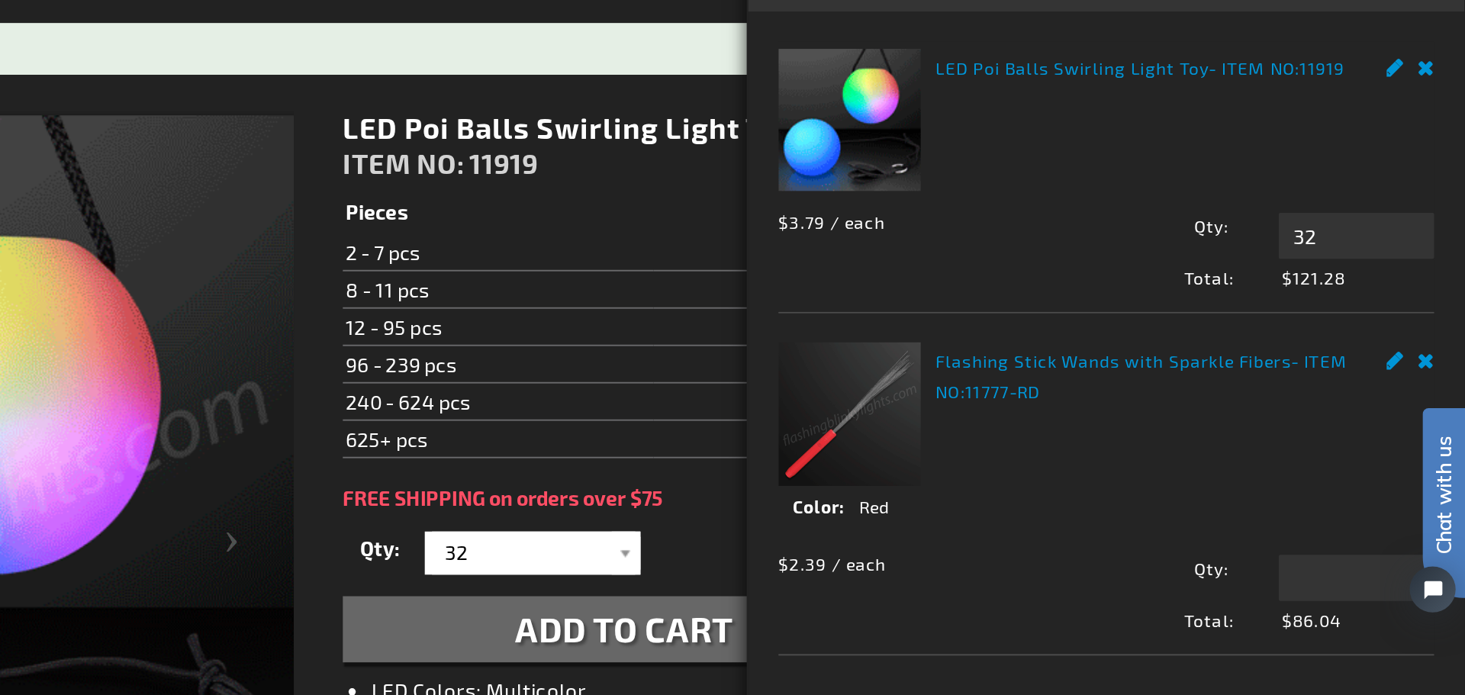
type input "36"
click at [1442, 118] on link "Remove" at bounding box center [1444, 118] width 9 height 16
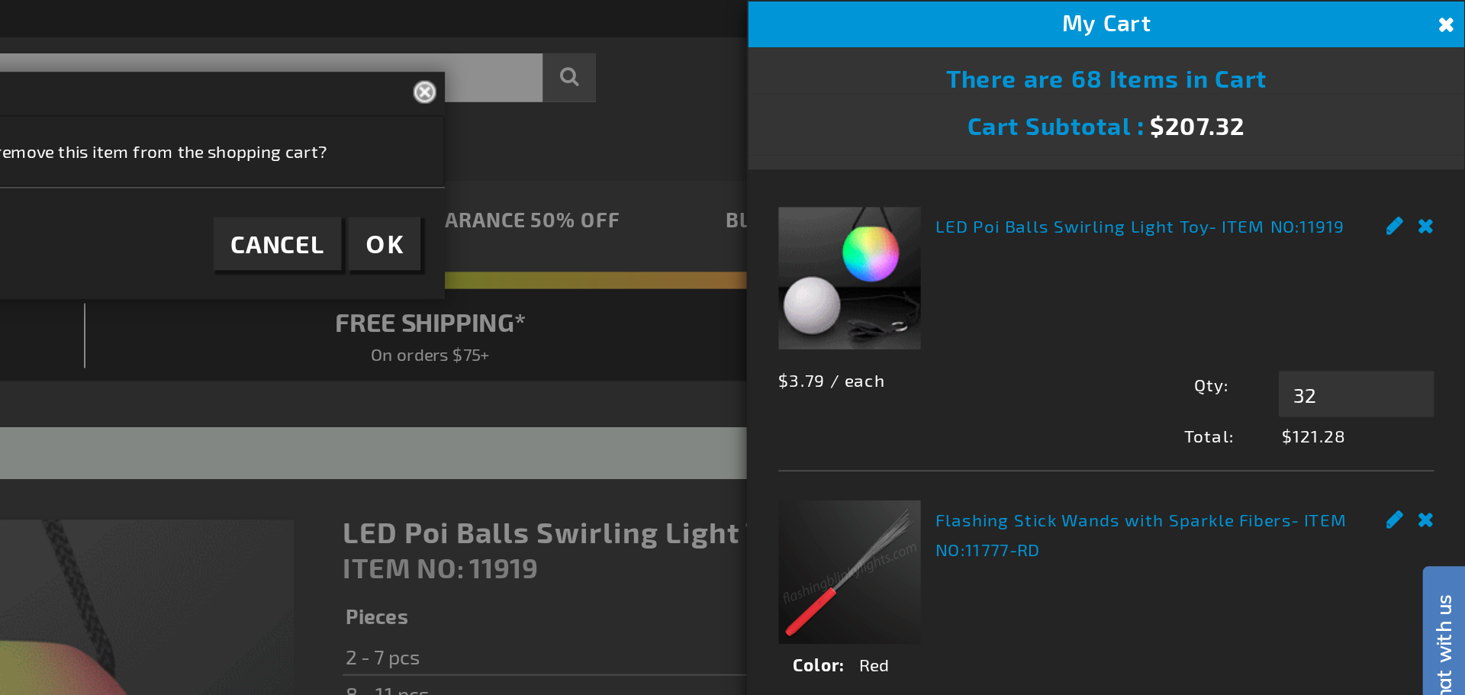
click at [1450, 11] on button "Close" at bounding box center [1453, 13] width 17 height 17
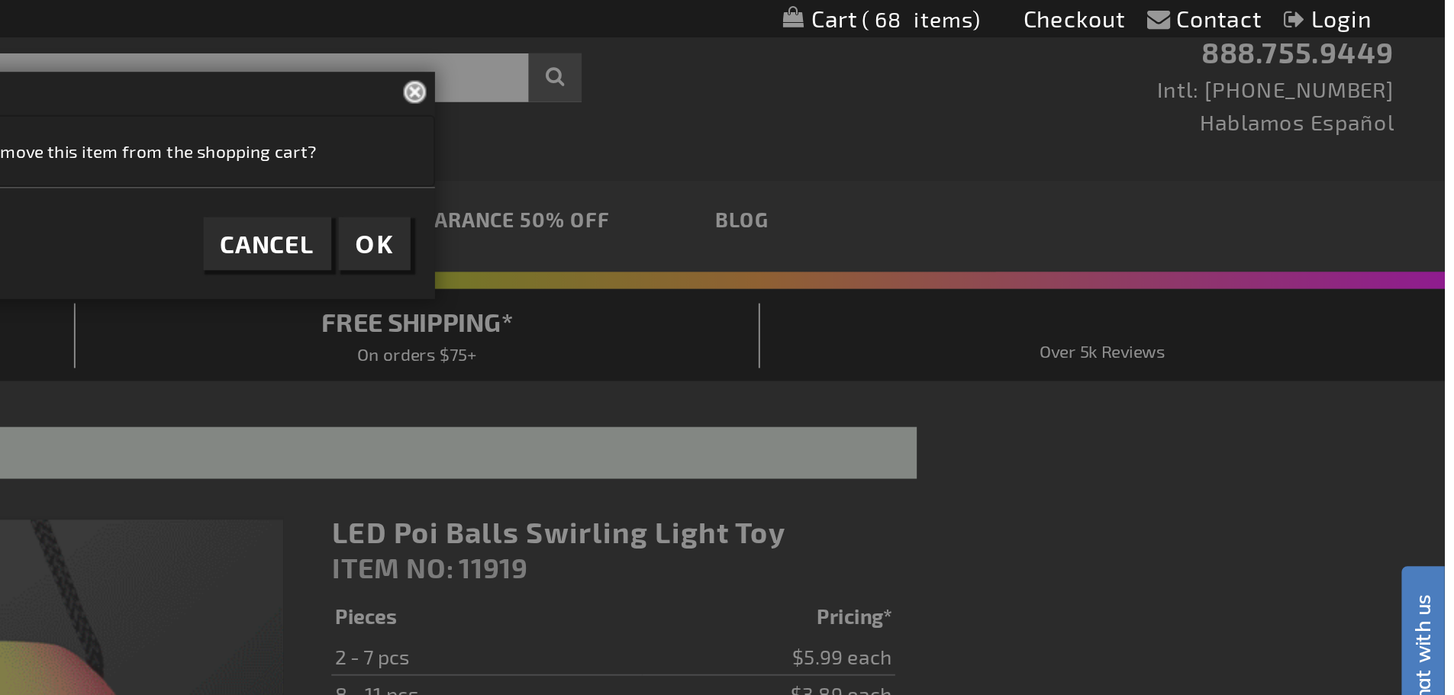
click at [903, 49] on button "Close" at bounding box center [909, 48] width 17 height 20
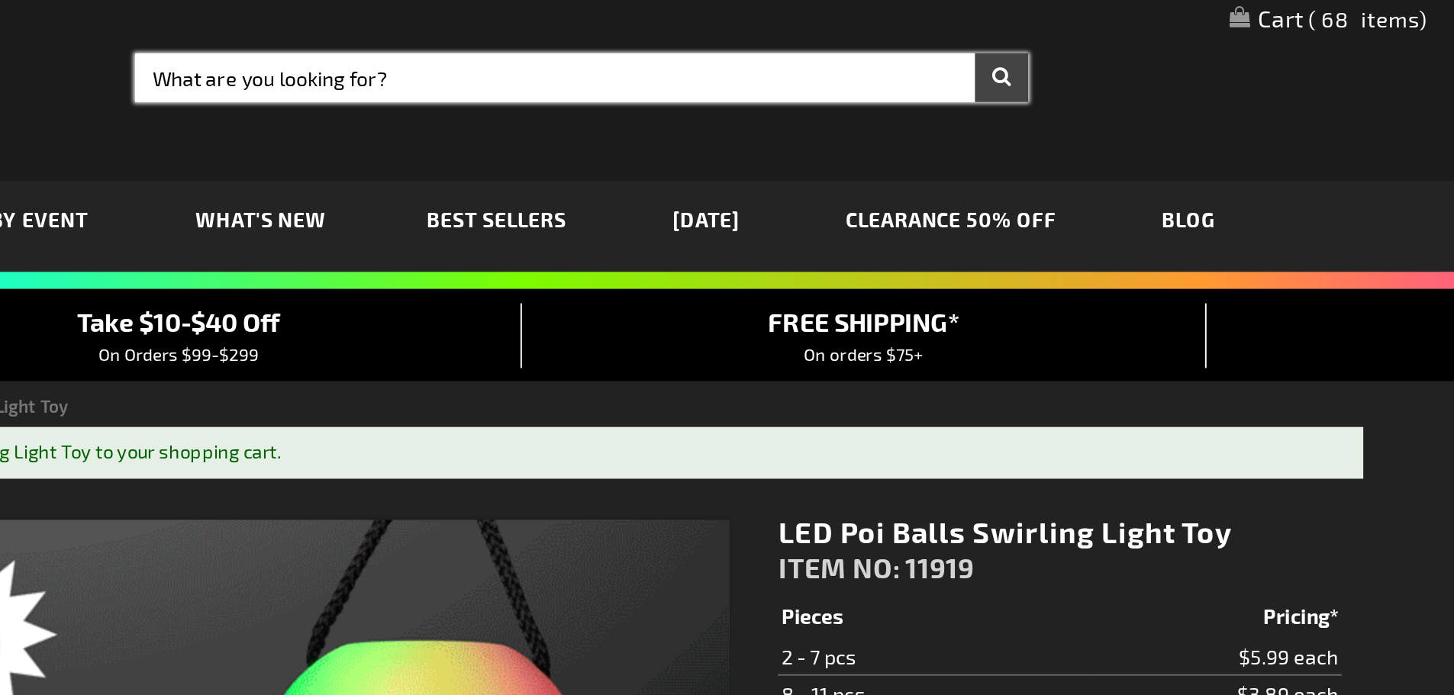
click at [678, 37] on input "Search" at bounding box center [759, 41] width 474 height 26
type input "p"
type input "POM POM"
click at [968, 28] on button "Search" at bounding box center [982, 41] width 28 height 26
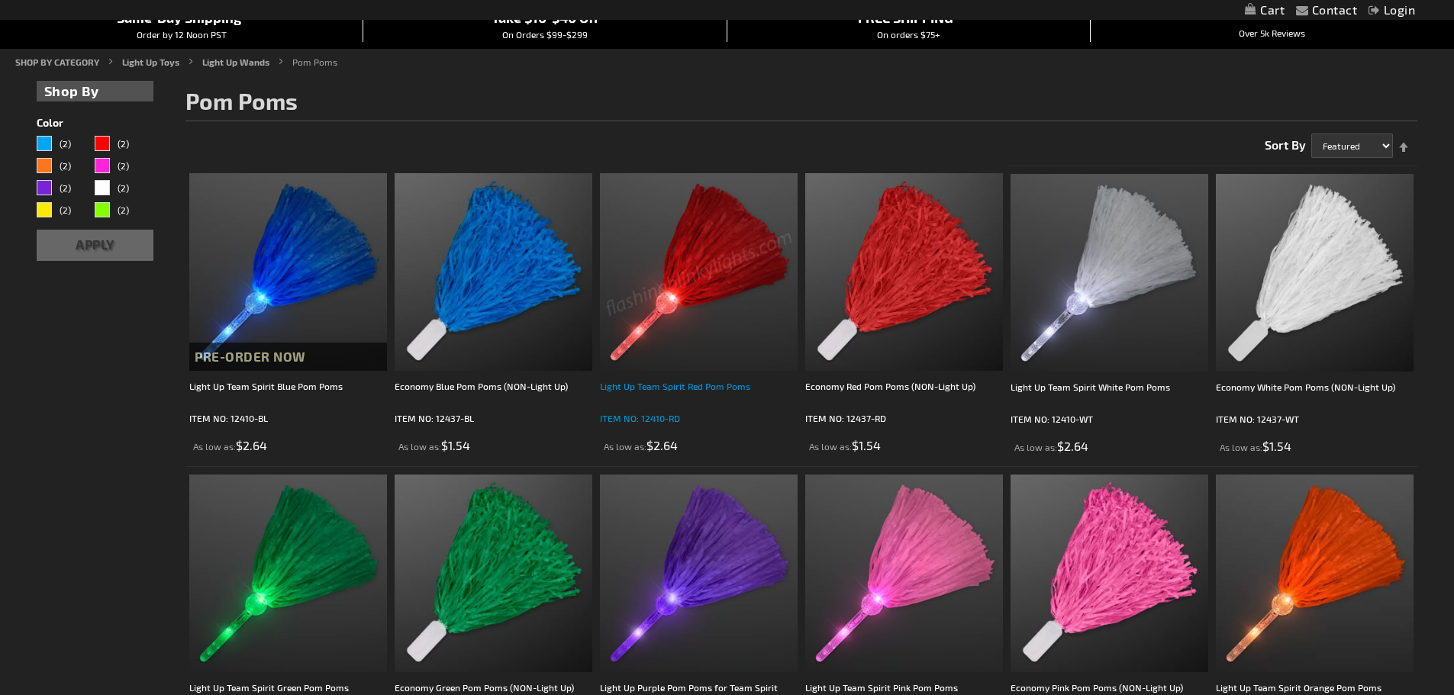
click at [673, 388] on div "Light Up Team Spirit Red Pom Poms" at bounding box center [699, 394] width 198 height 31
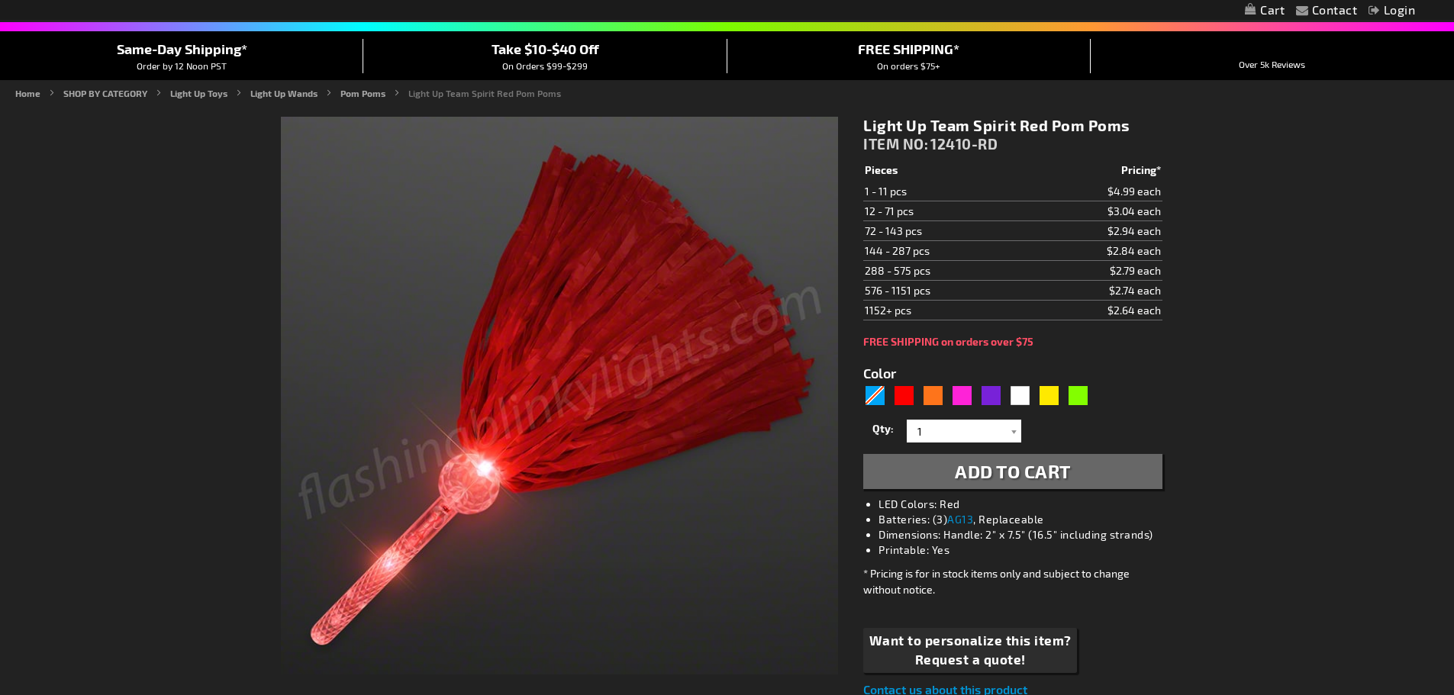
type input "5641"
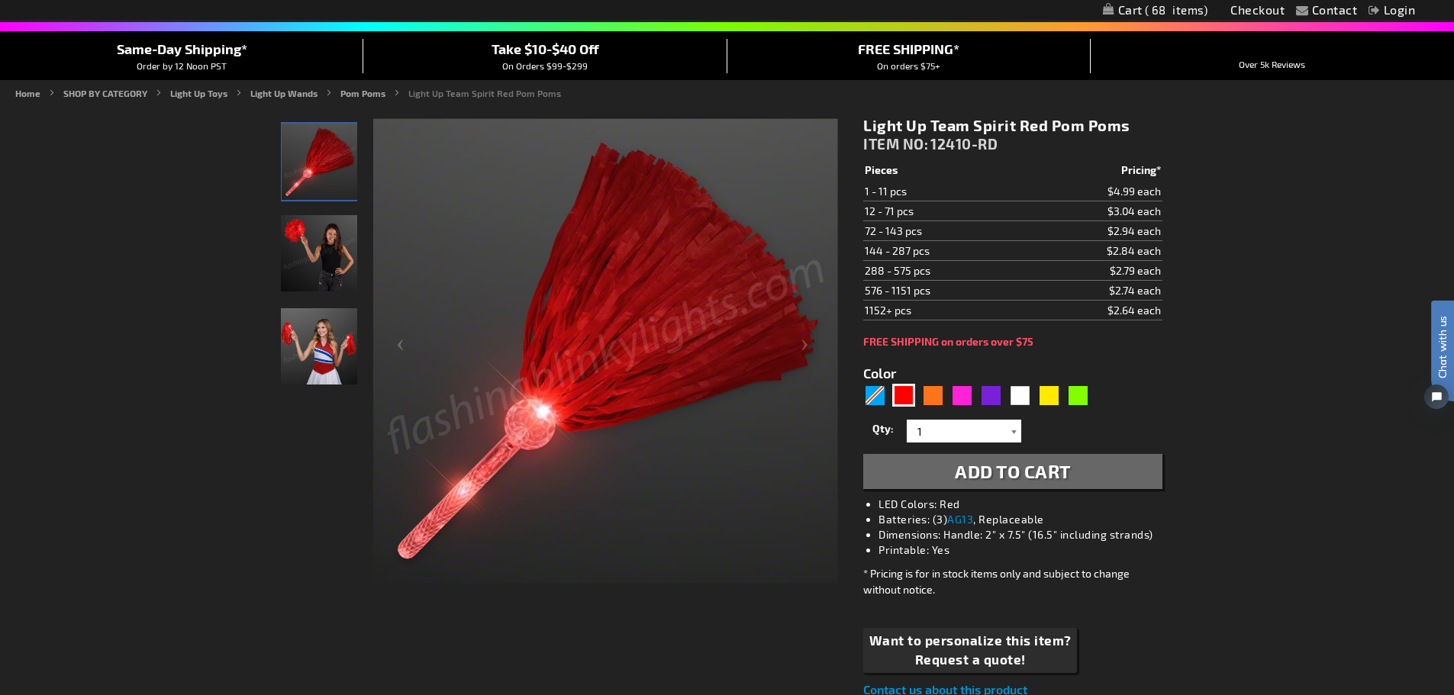
click at [1016, 436] on div at bounding box center [1013, 431] width 15 height 23
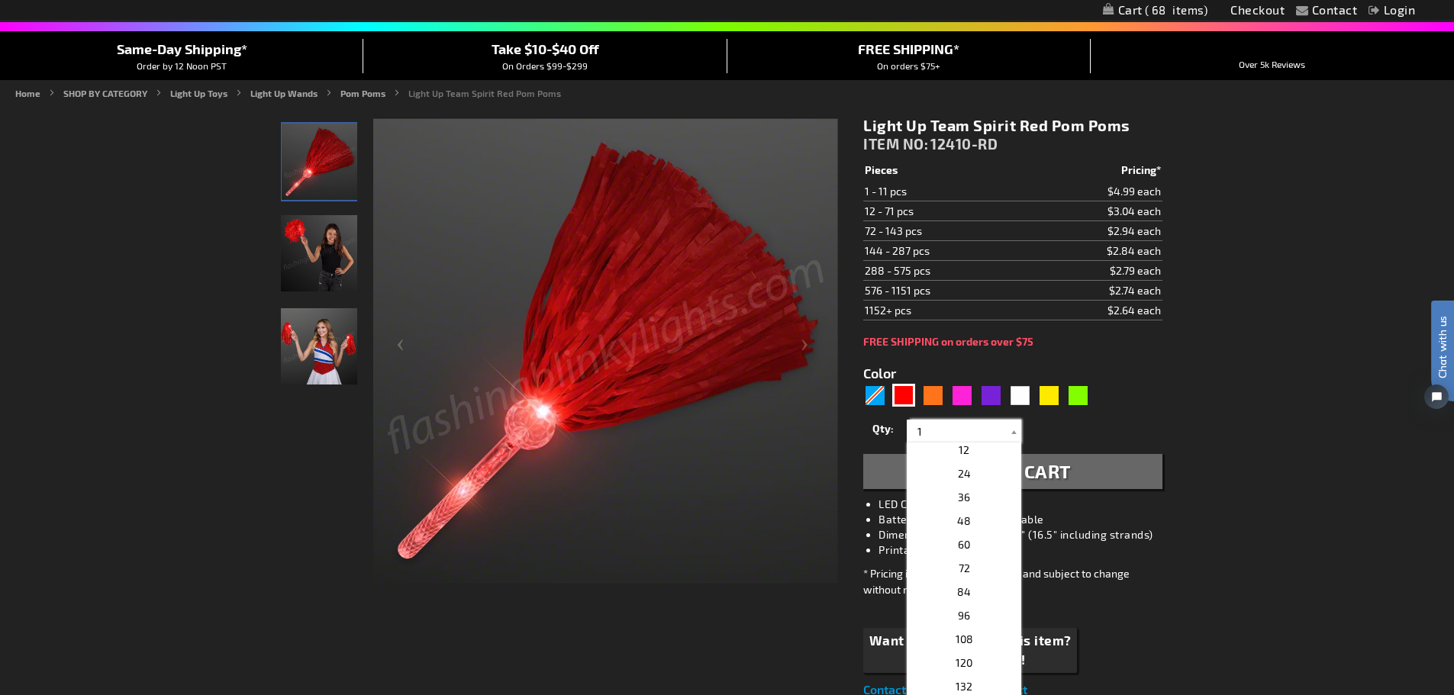
scroll to position [264, 0]
click at [969, 499] on p "36" at bounding box center [964, 498] width 114 height 24
type input "36"
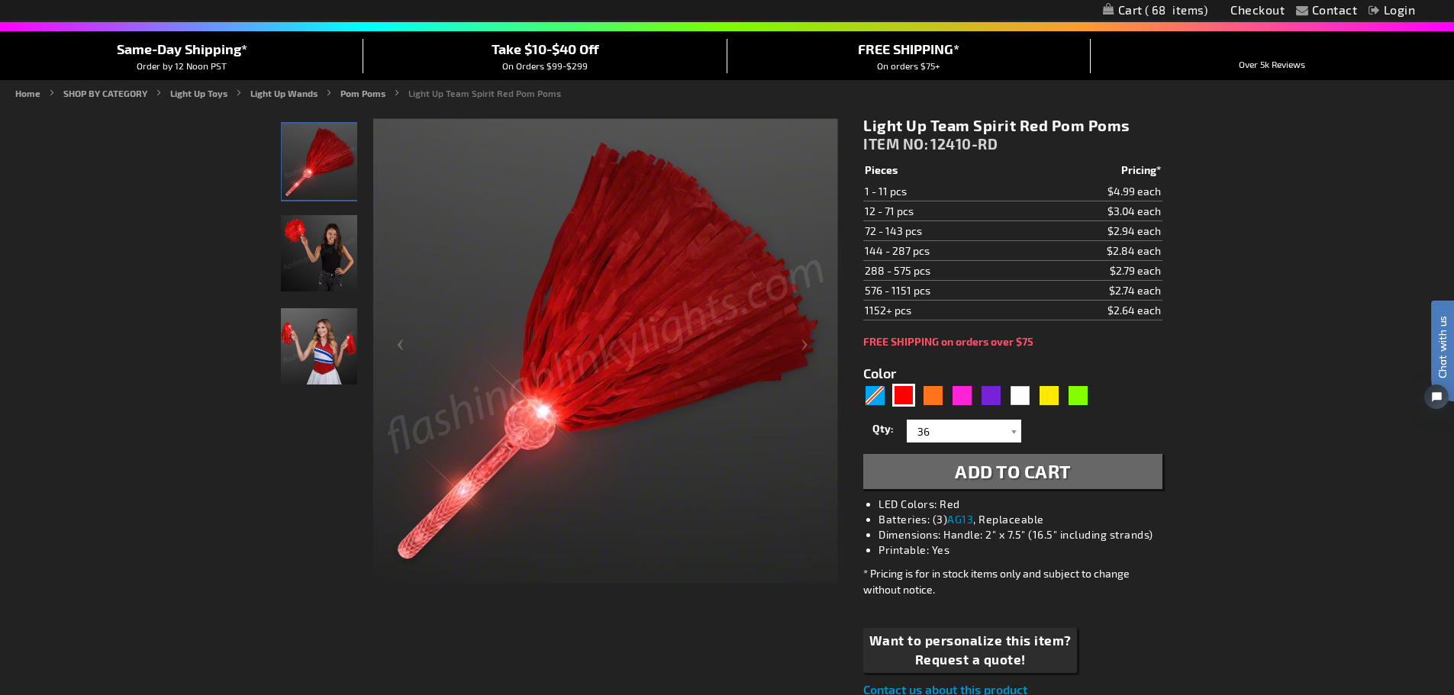
drag, startPoint x: 860, startPoint y: 122, endPoint x: 1141, endPoint y: 126, distance: 280.9
click at [1141, 126] on div "Light Up Team Spirit Red Pom Poms ITEM NO: 12410-RD $2.64 Pieces Pricing* 1 - 1…" at bounding box center [1012, 408] width 321 height 606
copy h1 "Light Up Team Spirit Red Pom Poms"
click at [1046, 466] on span "Add to Cart" at bounding box center [1013, 471] width 116 height 22
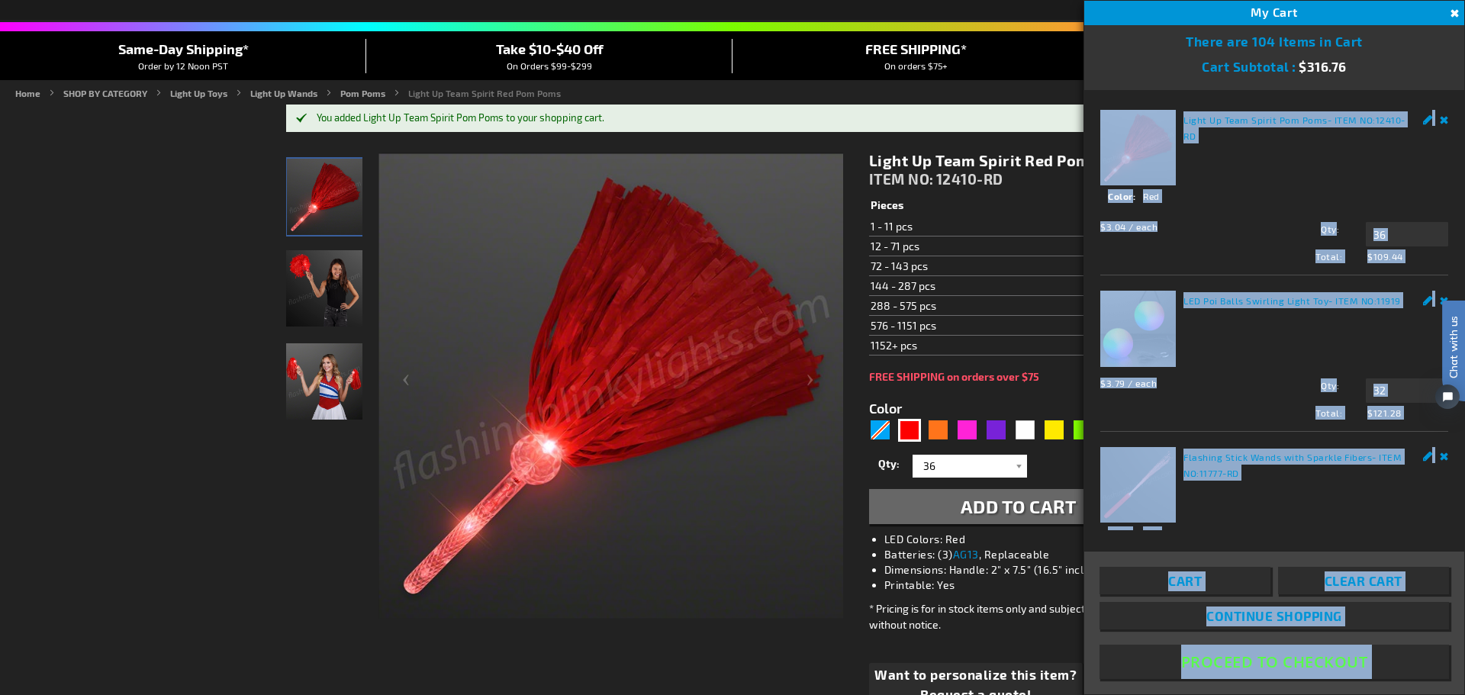
drag, startPoint x: 1210, startPoint y: 153, endPoint x: 1184, endPoint y: -80, distance: 234.2
click at [1213, 330] on div "LED Poi Balls Swirling Light Toy - ITEM NO: 11919 $3.79 / each Total: $121.28 Q…" at bounding box center [1274, 355] width 348 height 128
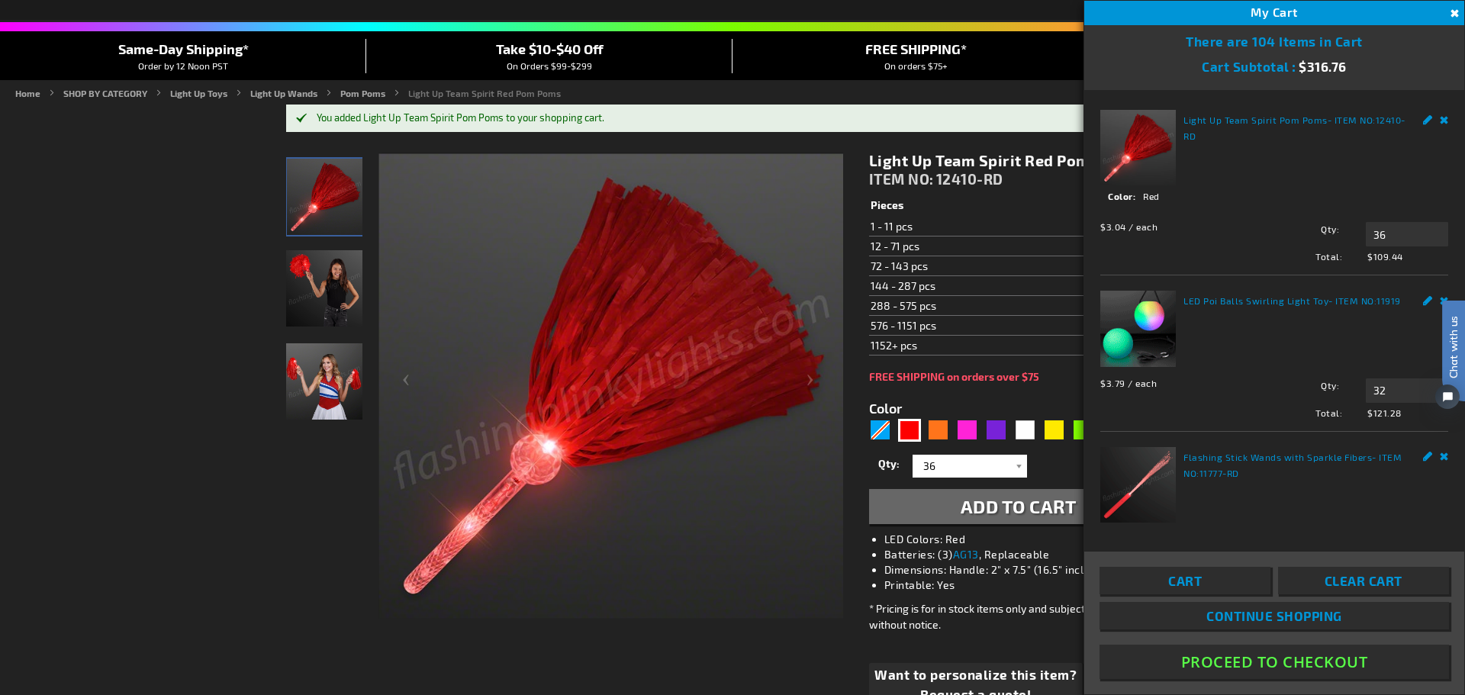
click at [1453, 14] on button "Close" at bounding box center [1453, 13] width 17 height 17
